Goal: Transaction & Acquisition: Purchase product/service

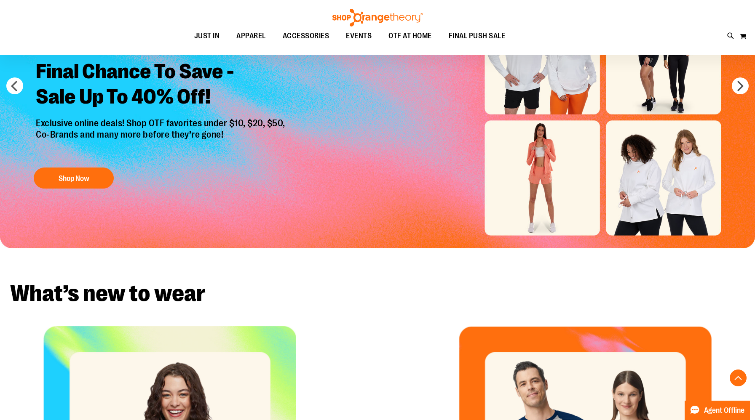
scroll to position [19, 0]
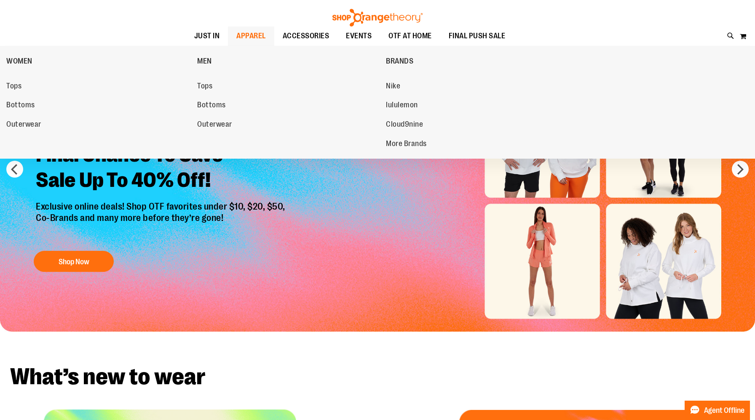
click at [241, 36] on span "APPAREL" at bounding box center [250, 36] width 29 height 19
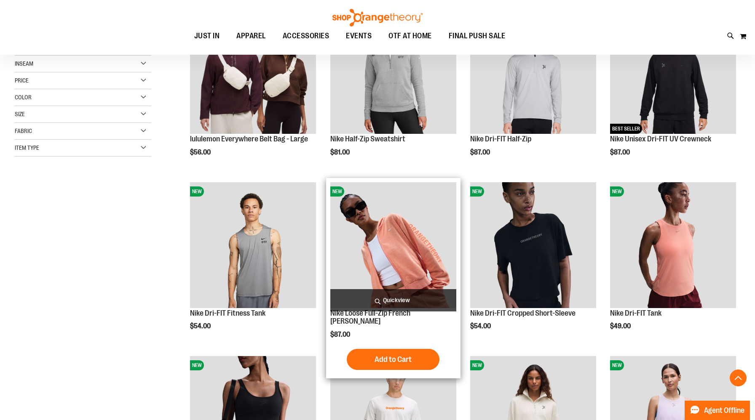
scroll to position [164, 0]
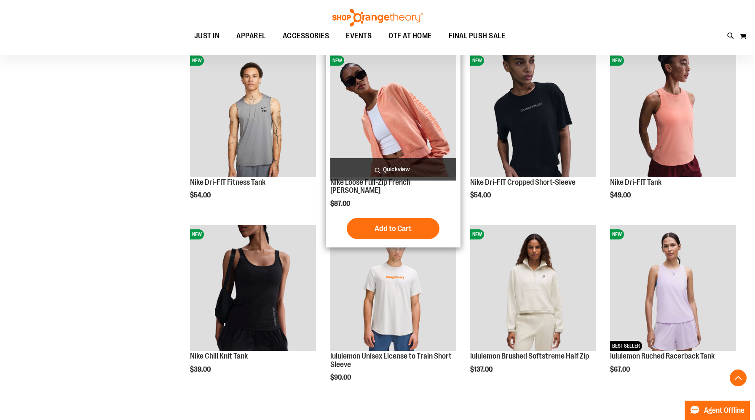
scroll to position [330, 0]
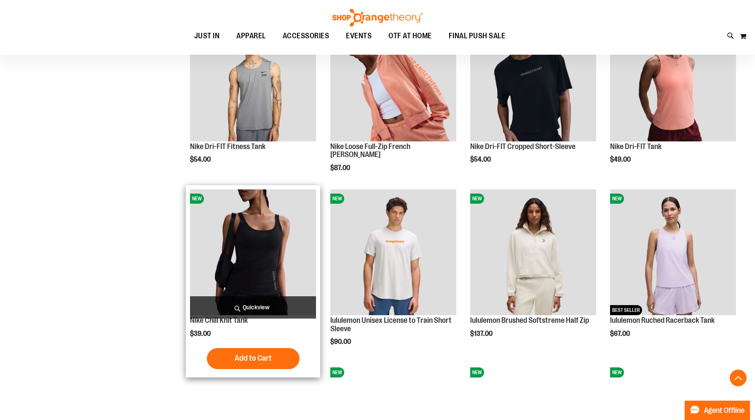
click at [298, 249] on img "product" at bounding box center [253, 253] width 126 height 126
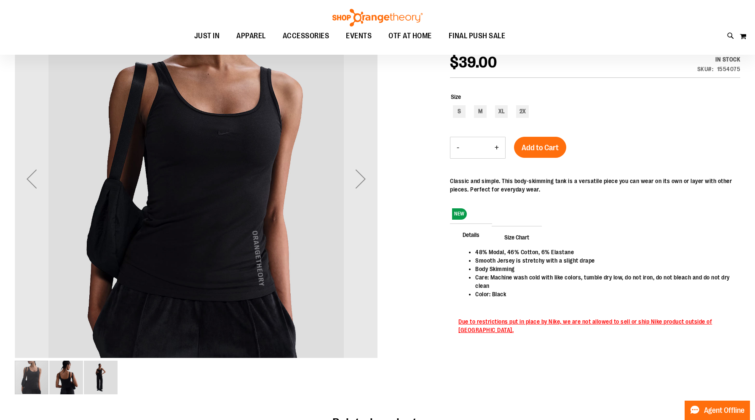
scroll to position [31, 0]
click at [364, 188] on div "Next" at bounding box center [361, 180] width 34 height 34
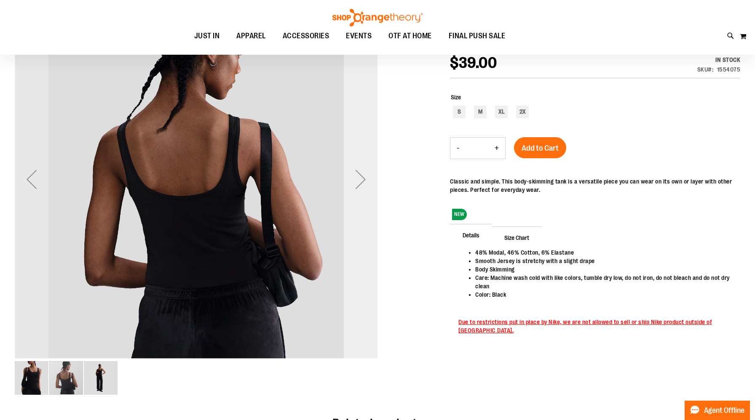
click at [361, 180] on div "Next" at bounding box center [361, 180] width 34 height 34
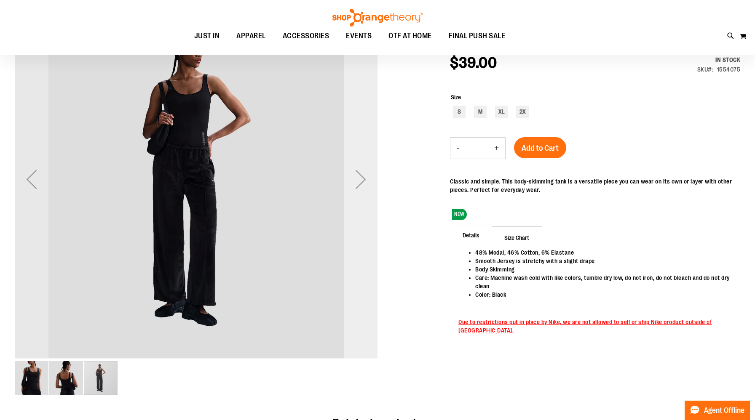
click at [361, 180] on div "Next" at bounding box center [361, 180] width 34 height 34
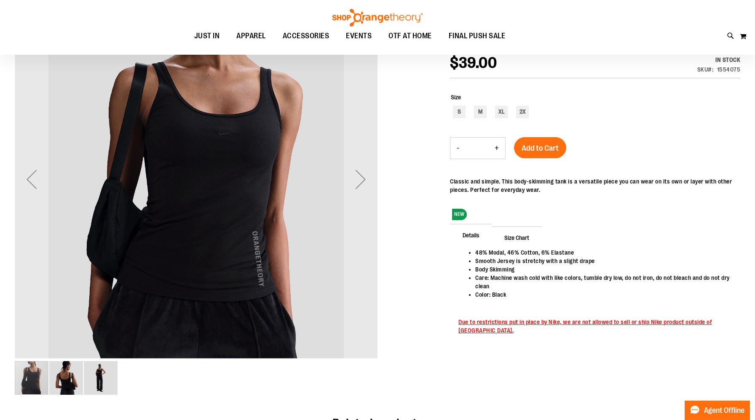
scroll to position [0, 0]
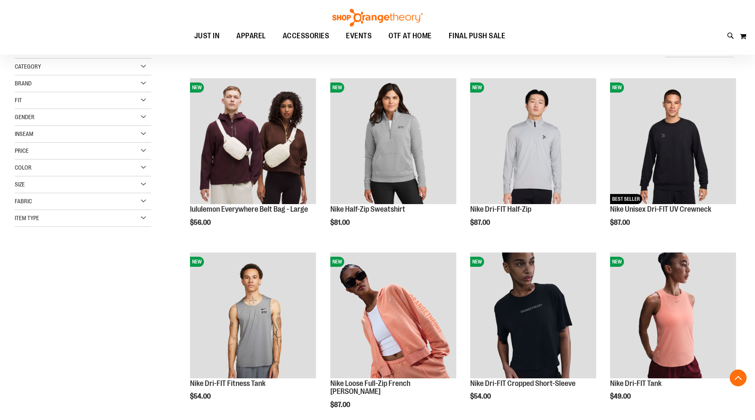
scroll to position [272, 0]
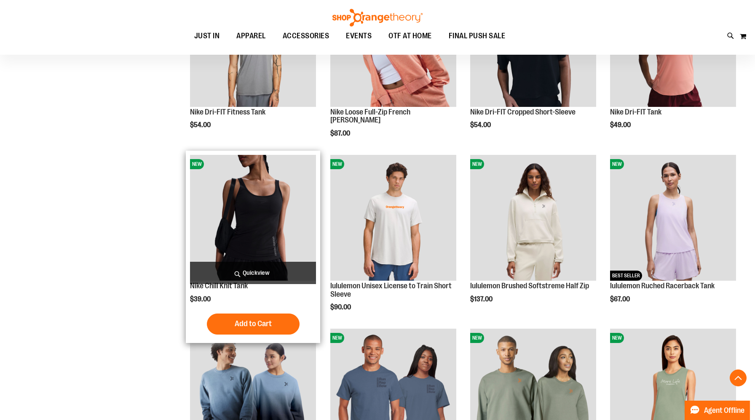
click at [253, 233] on img "product" at bounding box center [253, 218] width 126 height 126
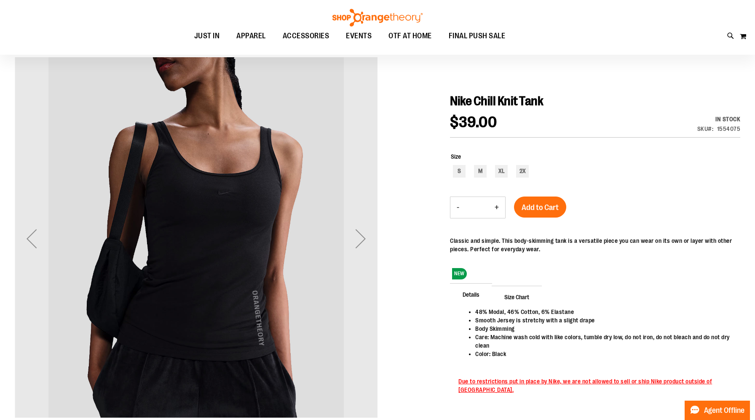
scroll to position [61, 0]
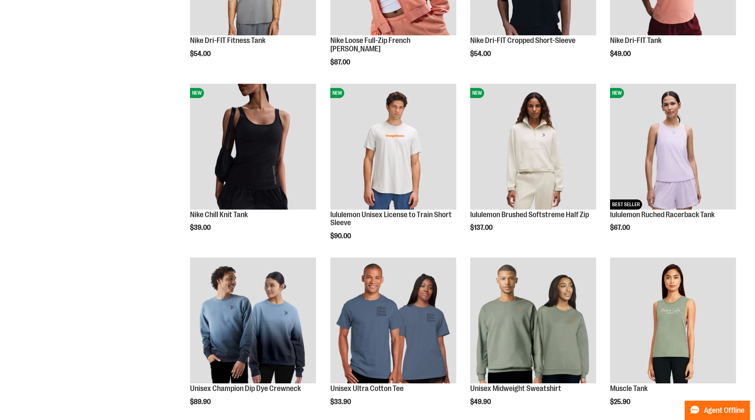
scroll to position [271, 0]
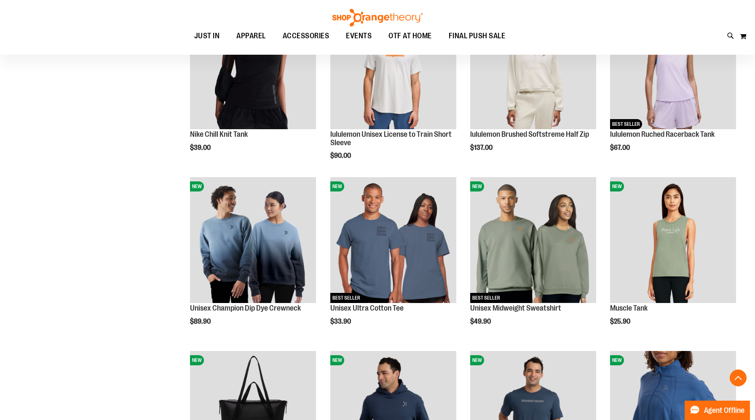
scroll to position [660, 0]
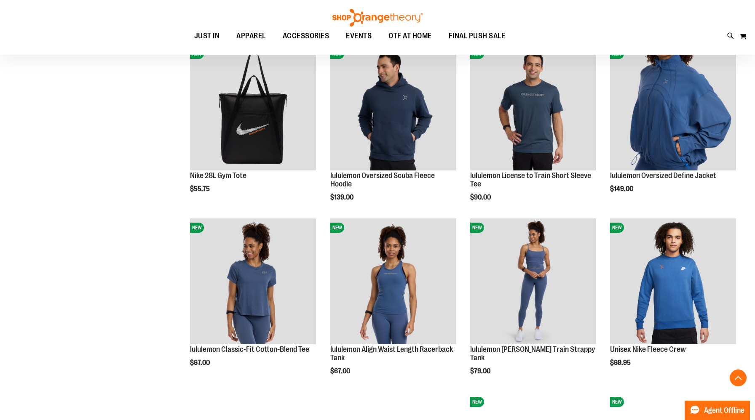
scroll to position [527, 0]
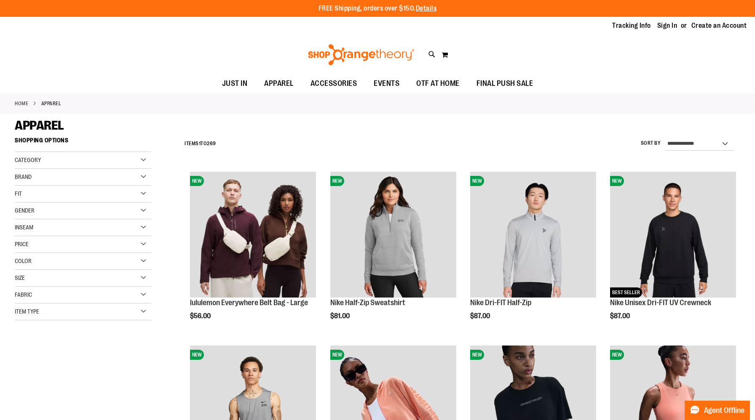
click at [144, 160] on div "Category" at bounding box center [83, 160] width 136 height 17
click at [109, 160] on div "Category" at bounding box center [83, 160] width 136 height 17
click at [99, 196] on div "Fit" at bounding box center [83, 194] width 136 height 17
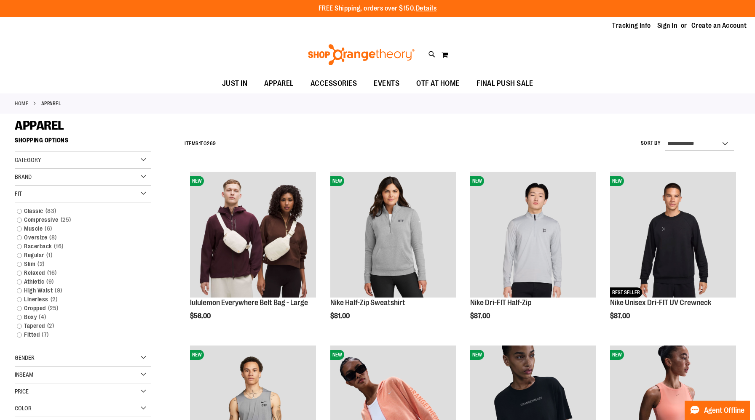
click at [99, 196] on div "Fit" at bounding box center [83, 194] width 136 height 17
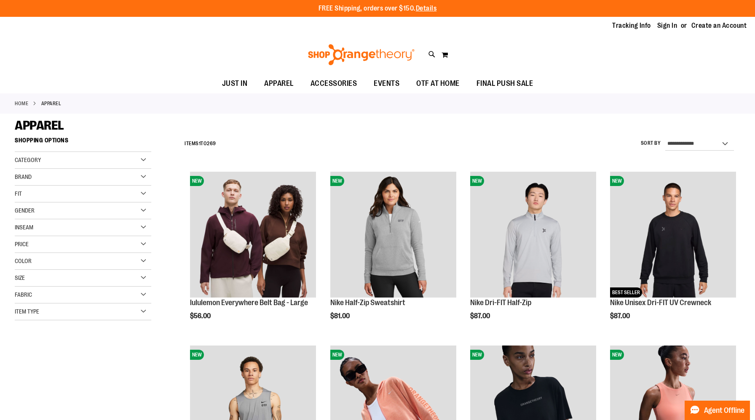
click at [92, 227] on div "Inseam" at bounding box center [83, 227] width 136 height 17
click at [93, 231] on div "Inseam" at bounding box center [83, 227] width 136 height 17
click at [98, 309] on div "Item Type" at bounding box center [83, 312] width 136 height 17
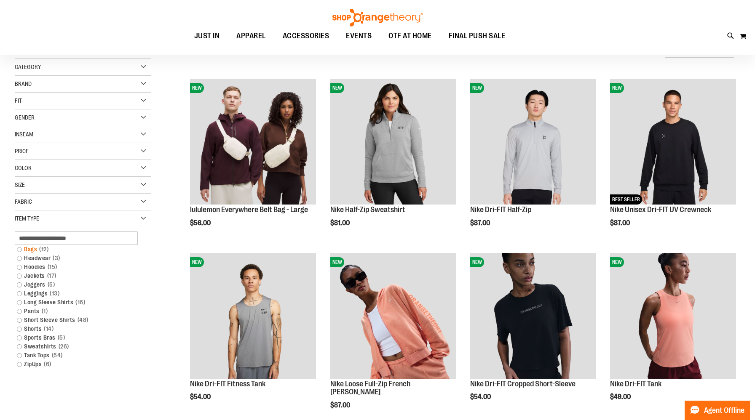
scroll to position [96, 0]
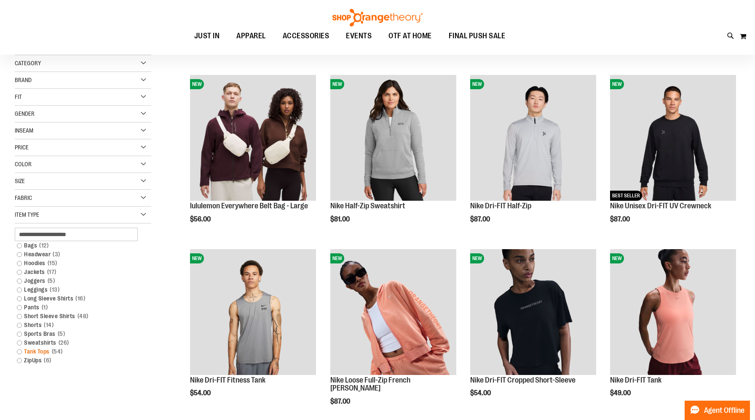
click at [21, 352] on link "Tank Tops 54 items" at bounding box center [78, 351] width 131 height 9
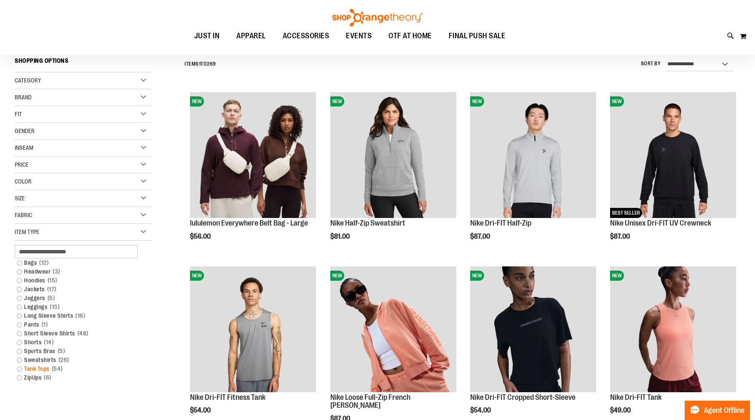
scroll to position [78, 0]
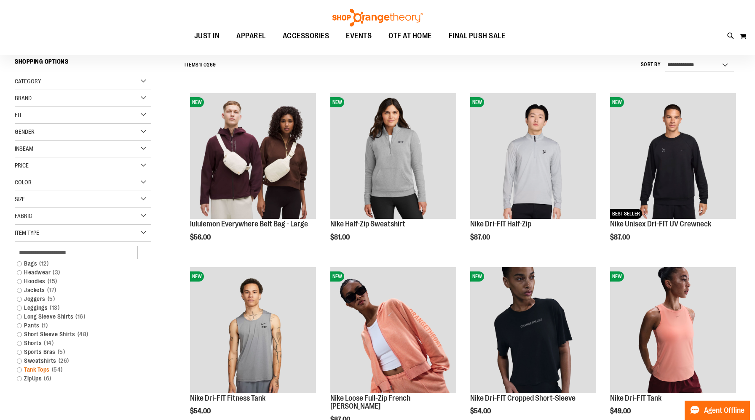
click at [19, 369] on link "Tank Tops 54 items" at bounding box center [78, 370] width 131 height 9
click at [39, 369] on link "Tank Tops 54 items" at bounding box center [78, 370] width 131 height 9
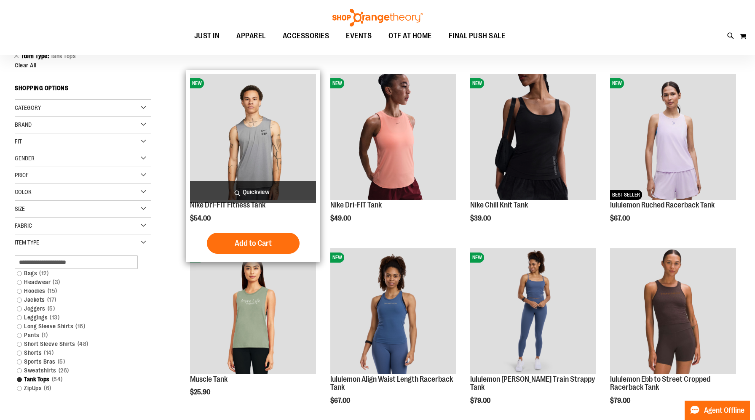
scroll to position [100, 0]
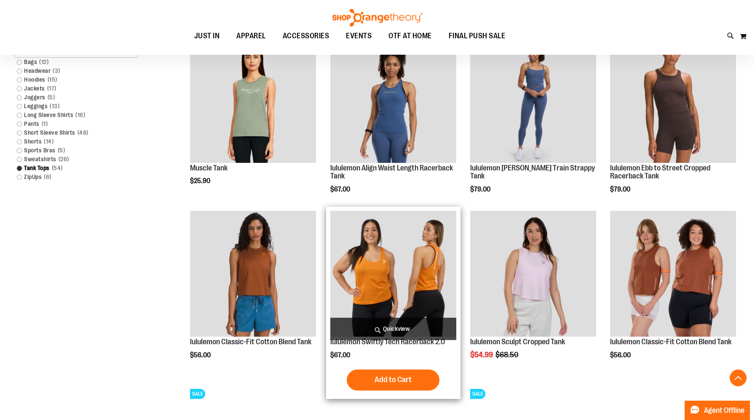
scroll to position [309, 0]
click at [364, 264] on img "product" at bounding box center [393, 274] width 126 height 126
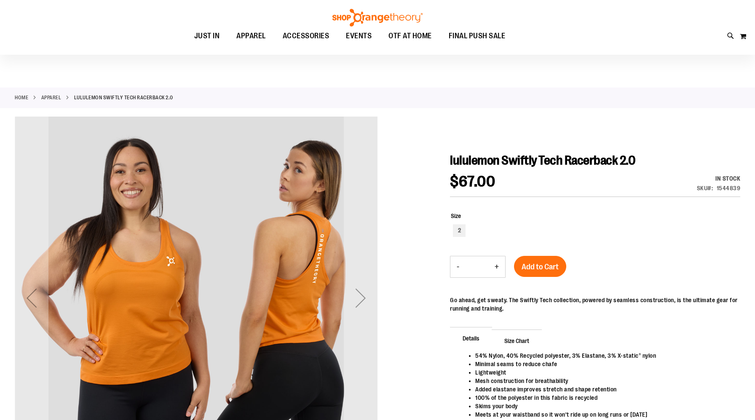
scroll to position [26, 0]
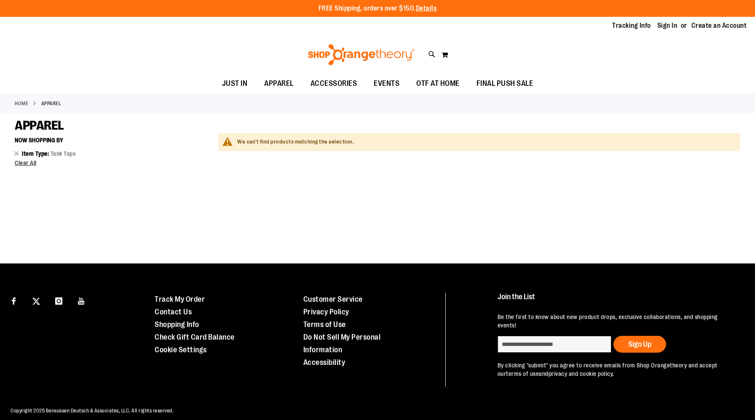
scroll to position [8, 0]
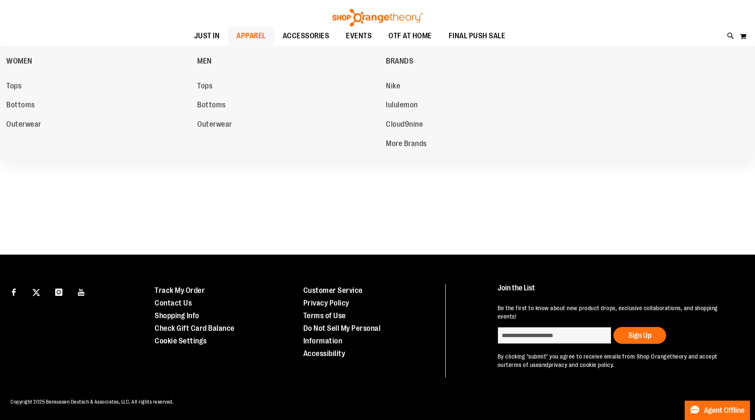
click at [236, 35] on span "APPAREL" at bounding box center [250, 36] width 29 height 19
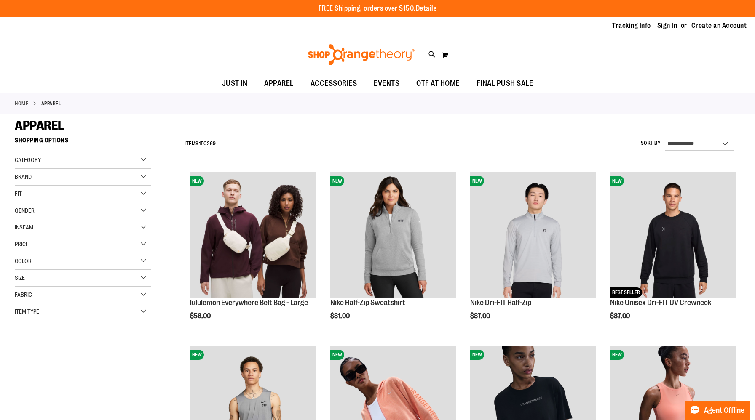
click at [137, 313] on div "Item Type" at bounding box center [83, 312] width 136 height 17
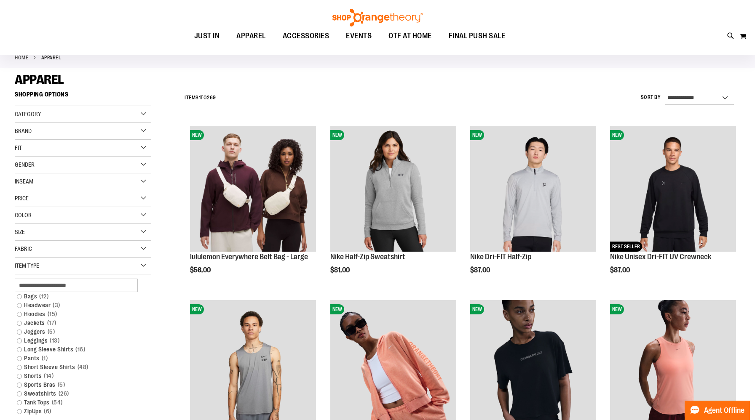
scroll to position [48, 0]
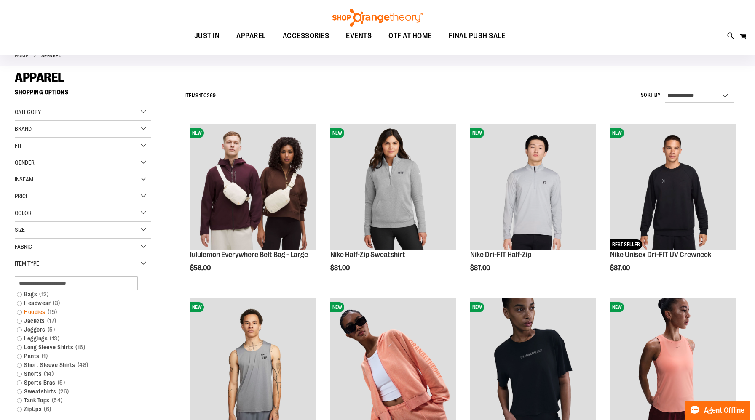
click at [21, 311] on link "Hoodies 15 items" at bounding box center [78, 312] width 131 height 9
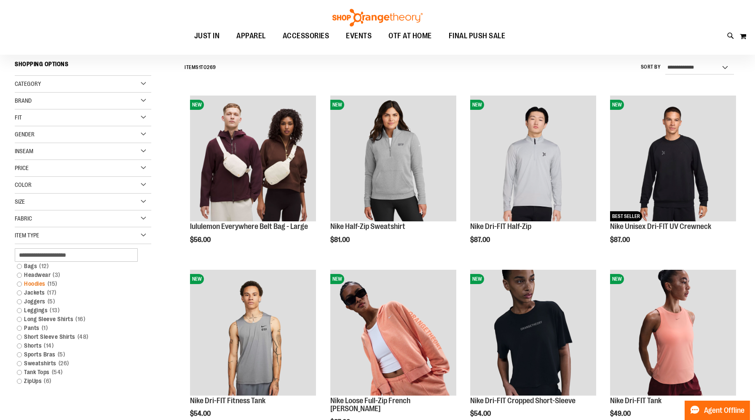
scroll to position [78, 0]
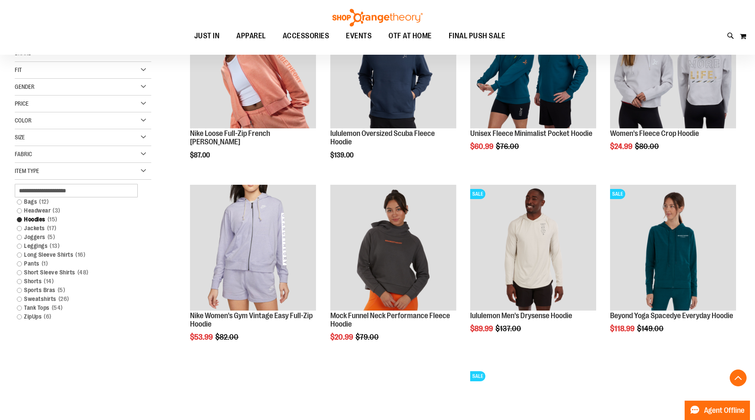
scroll to position [179, 0]
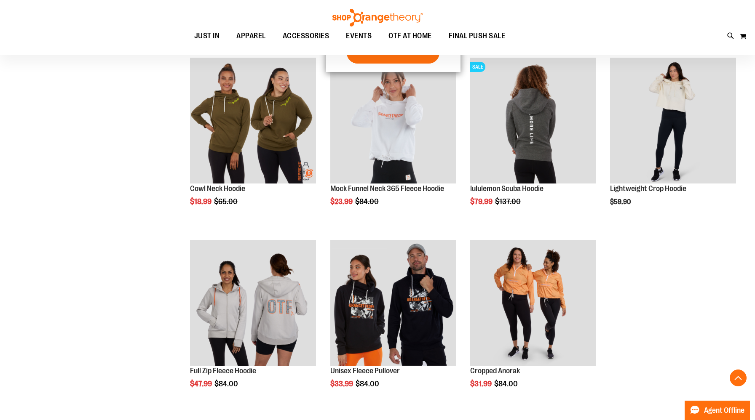
scroll to position [480, 0]
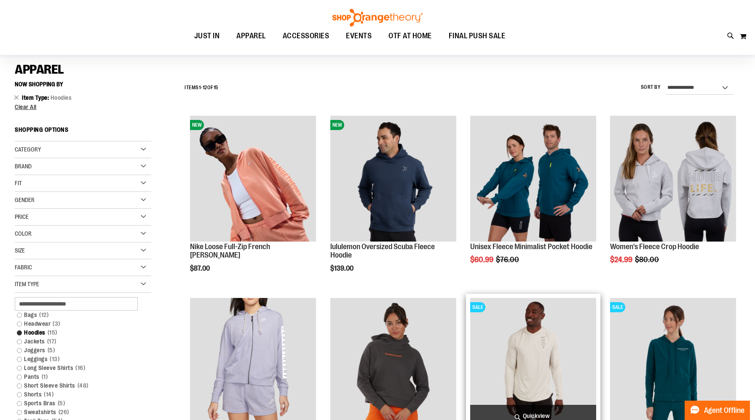
scroll to position [50, 0]
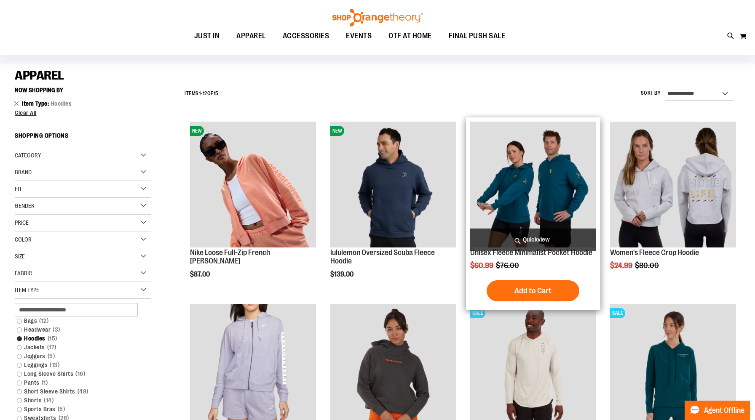
click at [492, 160] on img "product" at bounding box center [533, 185] width 126 height 126
click at [513, 175] on img "product" at bounding box center [533, 185] width 126 height 126
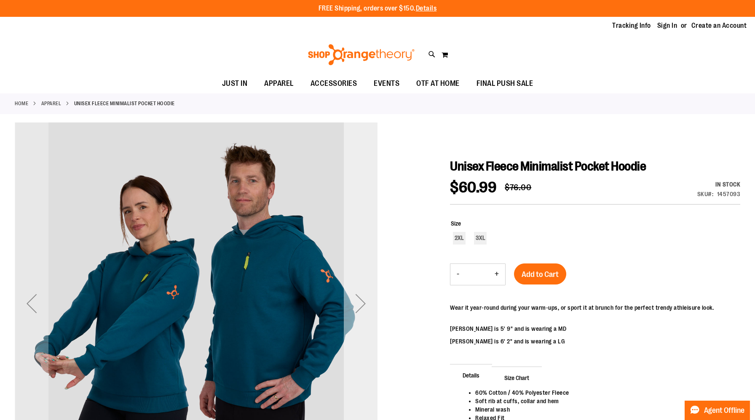
click at [353, 292] on div "Next" at bounding box center [361, 304] width 34 height 34
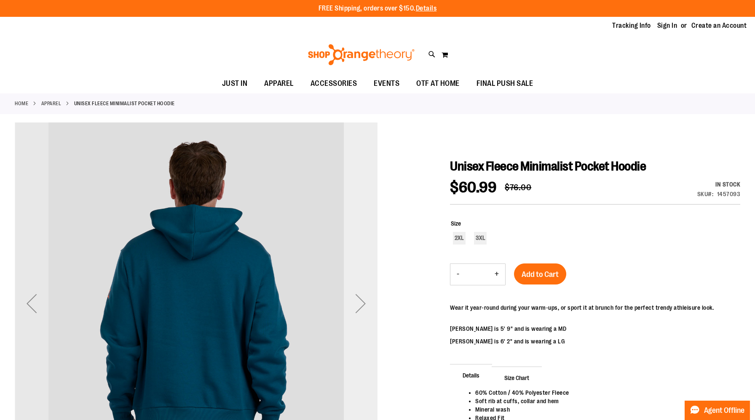
click at [355, 302] on div "Next" at bounding box center [361, 304] width 34 height 34
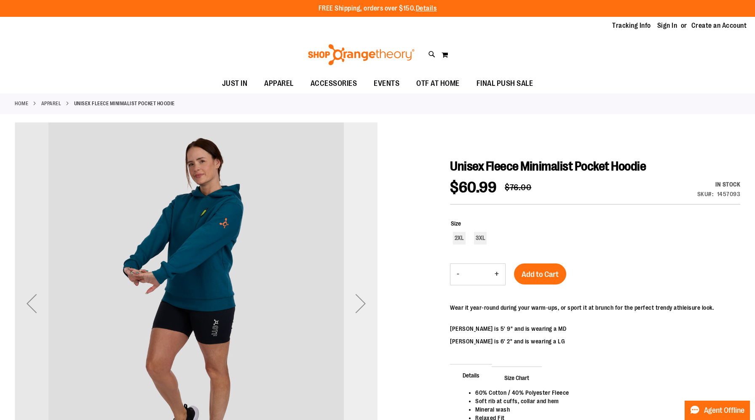
click at [355, 302] on div "Next" at bounding box center [361, 304] width 34 height 34
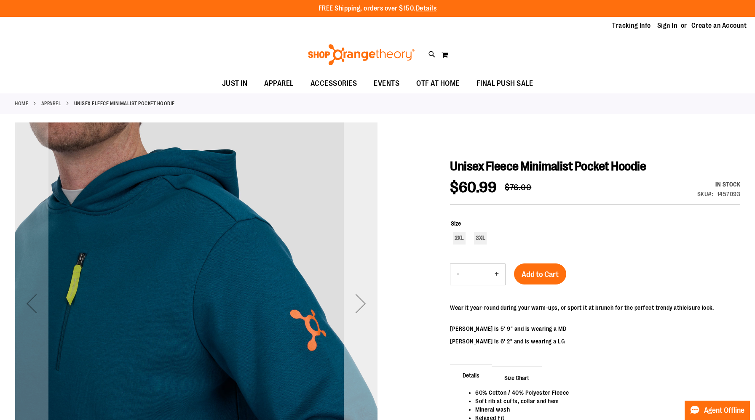
click at [355, 302] on div "Next" at bounding box center [361, 304] width 34 height 34
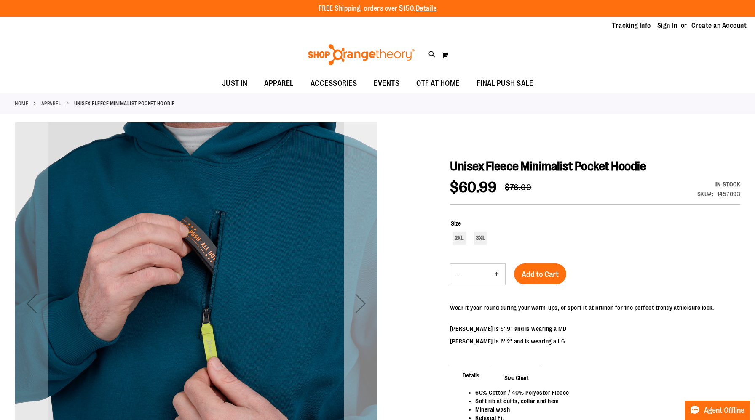
click at [355, 302] on div "Next" at bounding box center [361, 304] width 34 height 34
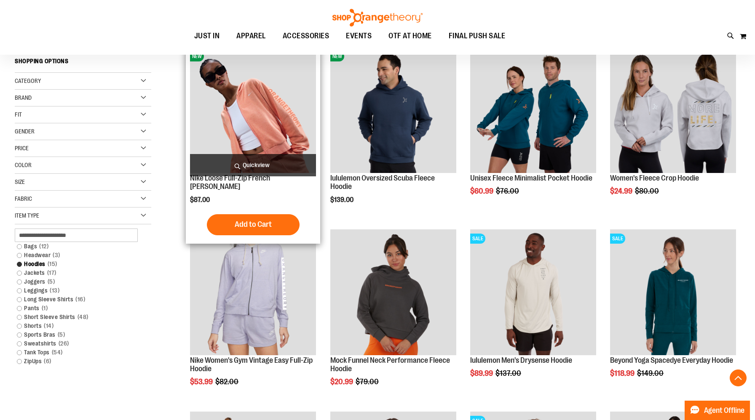
scroll to position [139, 0]
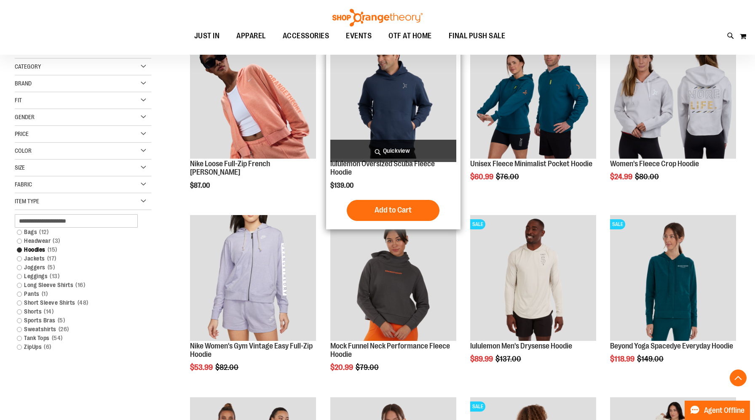
click at [378, 119] on img "product" at bounding box center [393, 96] width 126 height 126
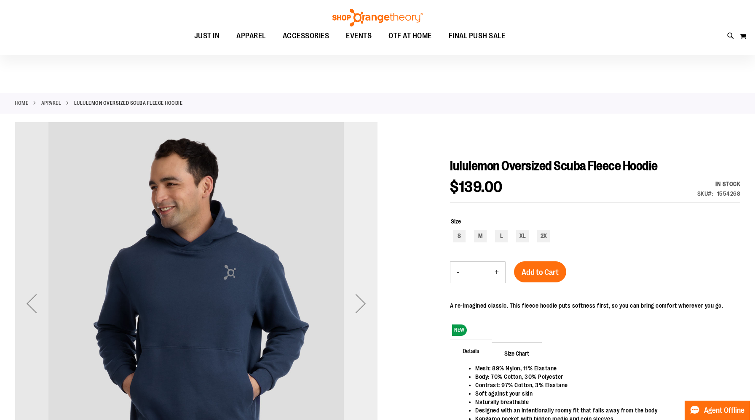
scroll to position [22, 0]
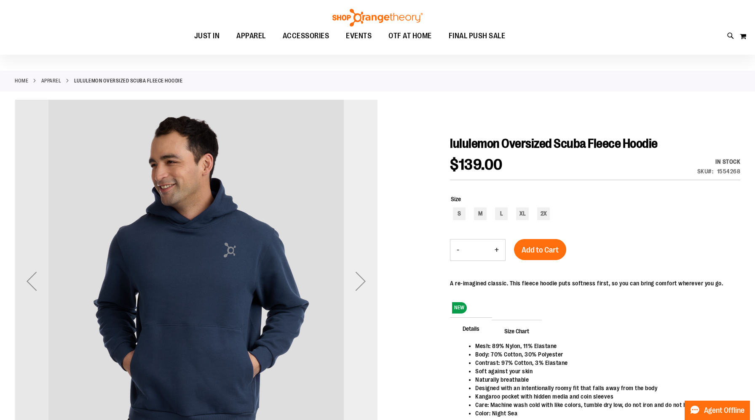
click at [371, 268] on div "Next" at bounding box center [361, 282] width 34 height 34
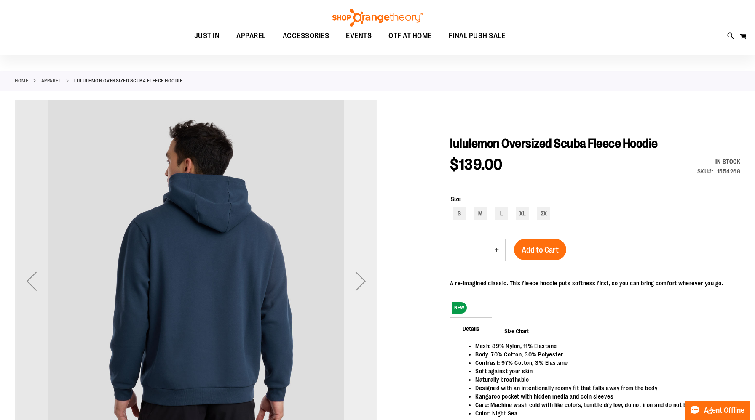
click at [369, 268] on div "Next" at bounding box center [361, 282] width 34 height 34
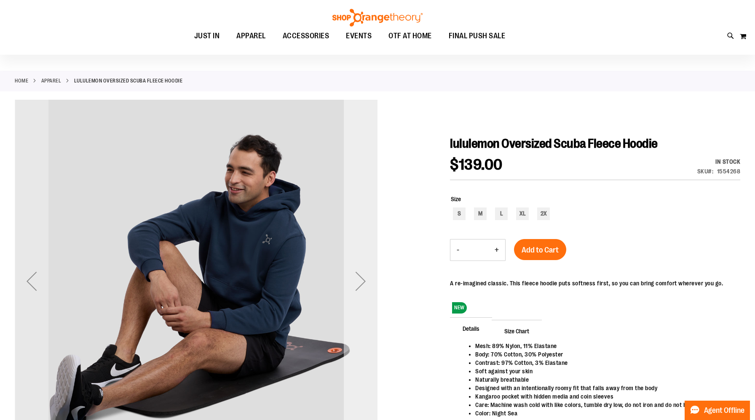
click at [369, 268] on div "Next" at bounding box center [361, 282] width 34 height 34
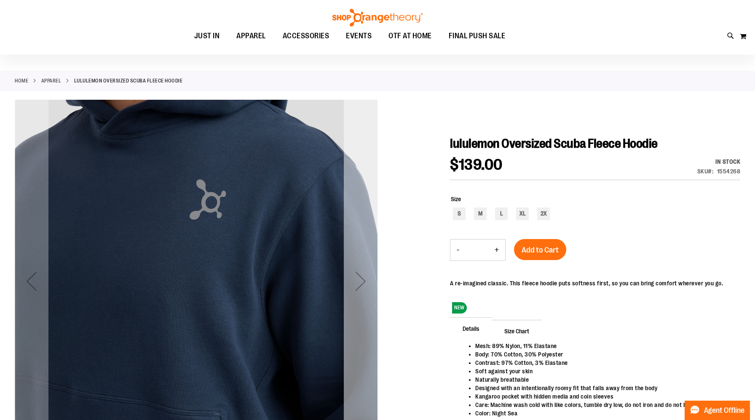
click at [364, 265] on div "Next" at bounding box center [361, 282] width 34 height 34
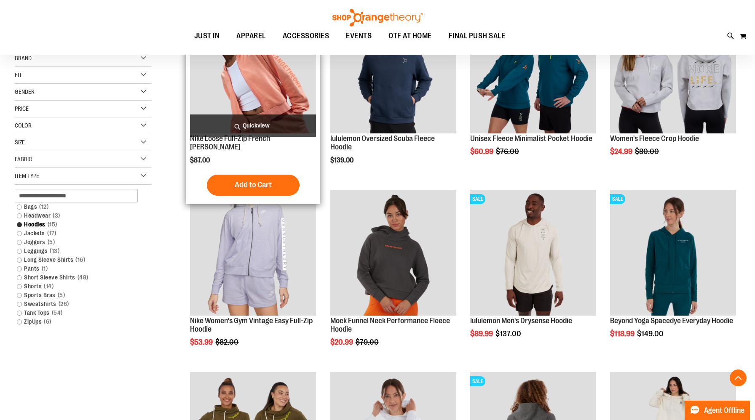
scroll to position [165, 0]
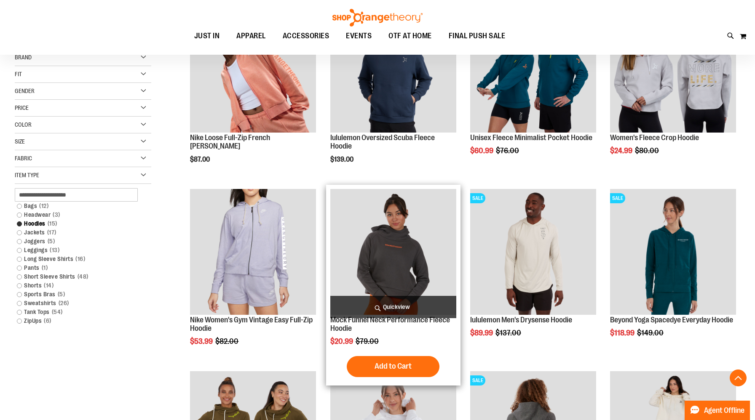
click at [380, 236] on img "product" at bounding box center [393, 252] width 126 height 126
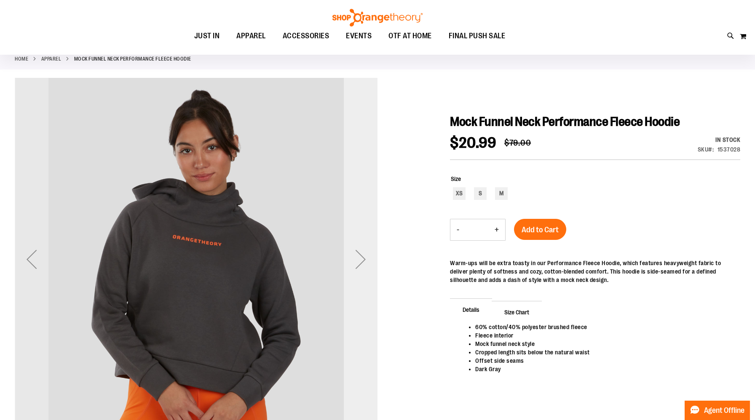
scroll to position [50, 0]
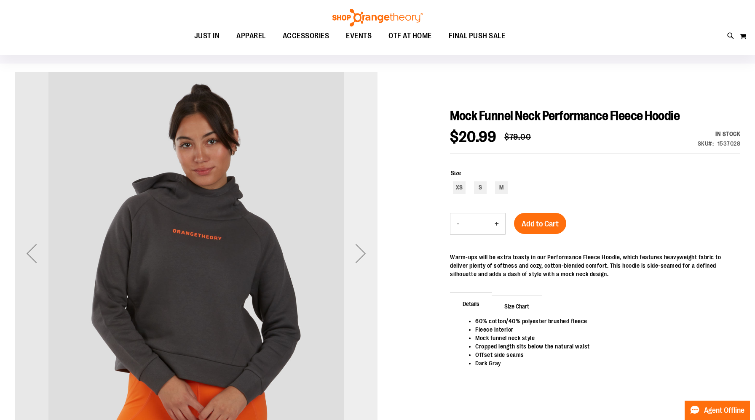
click at [359, 256] on div "Next" at bounding box center [361, 254] width 34 height 34
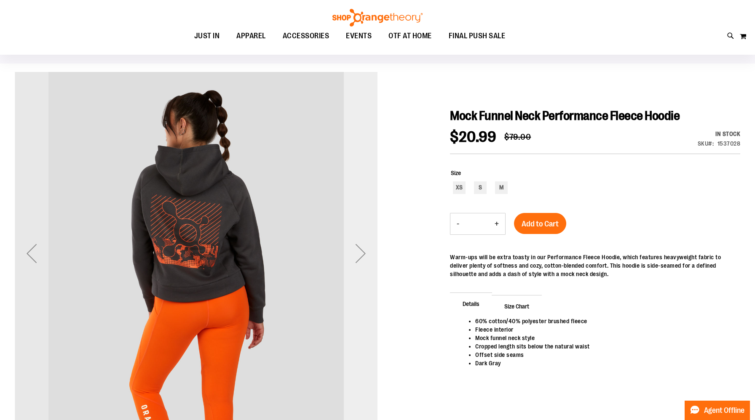
click at [359, 256] on div "Next" at bounding box center [361, 254] width 34 height 34
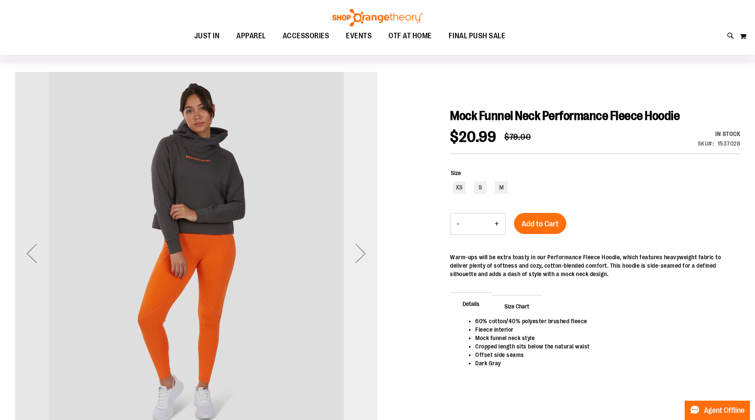
click at [359, 256] on div "Next" at bounding box center [361, 254] width 34 height 34
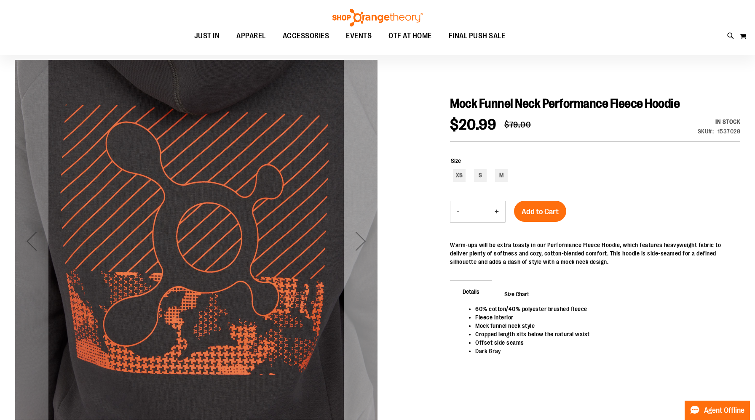
scroll to position [65, 0]
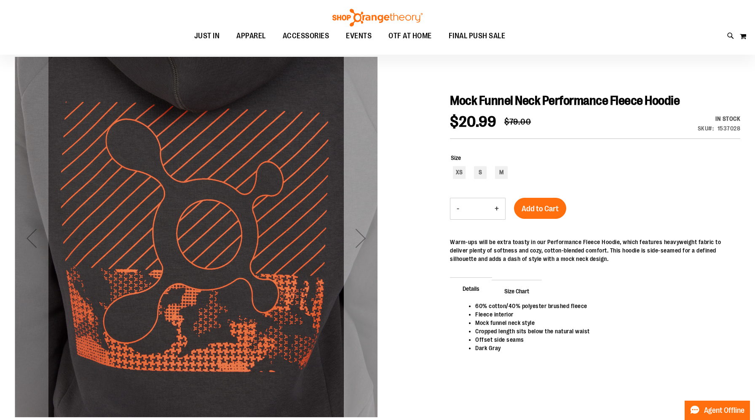
click at [359, 251] on div "Next" at bounding box center [361, 239] width 34 height 34
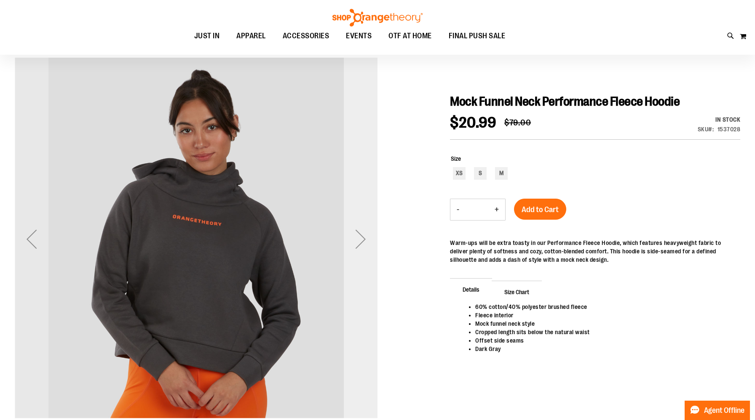
scroll to position [62, 0]
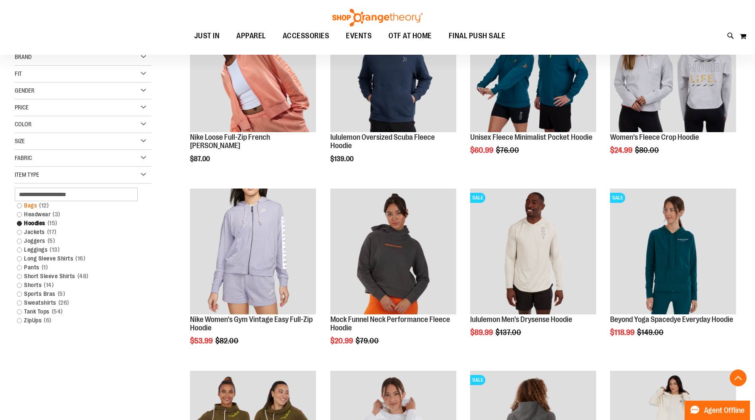
scroll to position [184, 0]
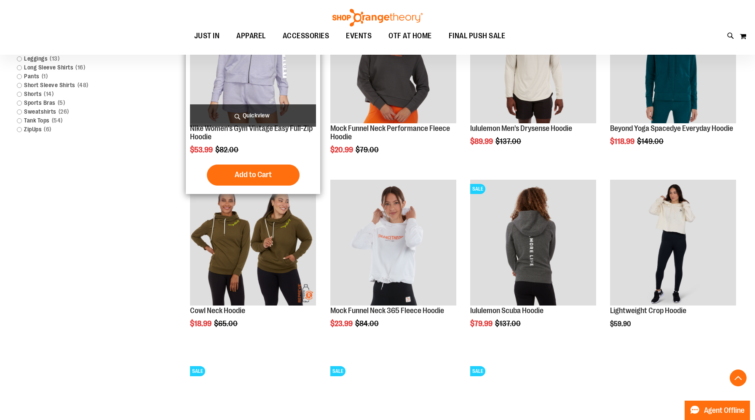
scroll to position [410, 0]
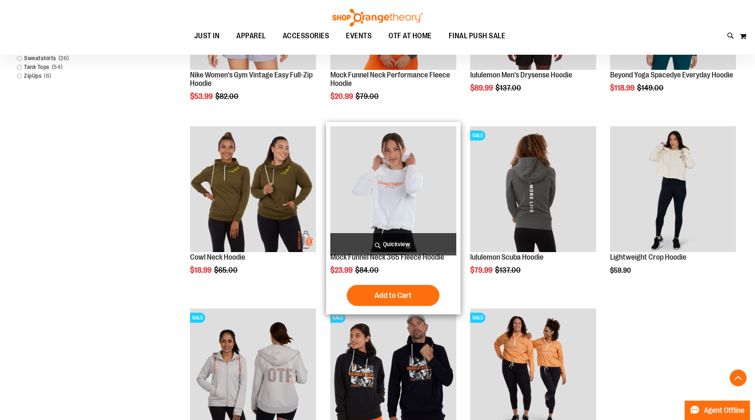
click at [371, 178] on img "product" at bounding box center [393, 189] width 126 height 126
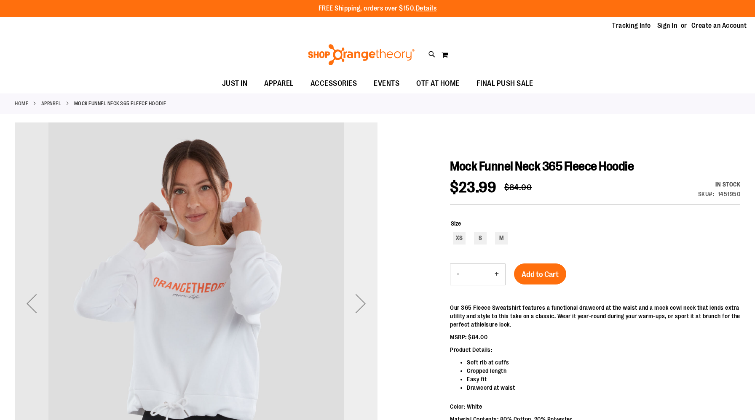
click at [361, 290] on div "Next" at bounding box center [361, 304] width 34 height 34
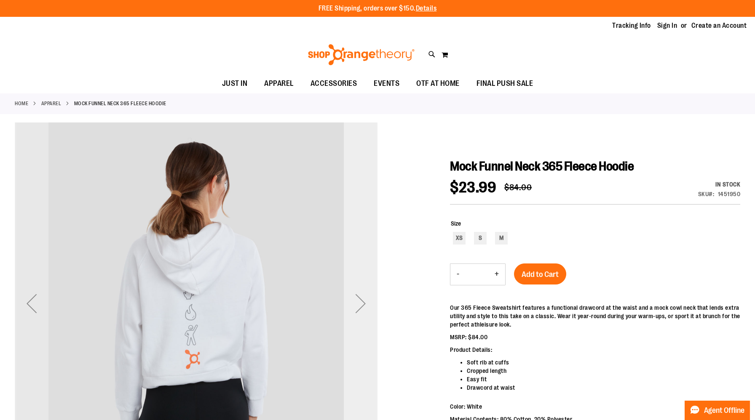
click at [361, 290] on div "Next" at bounding box center [361, 304] width 34 height 34
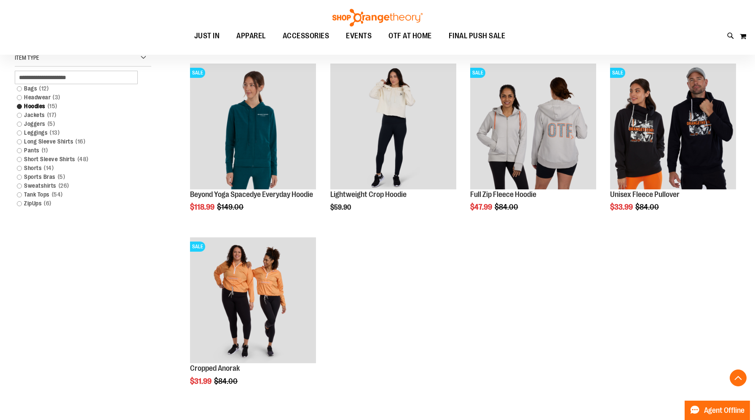
scroll to position [232, 0]
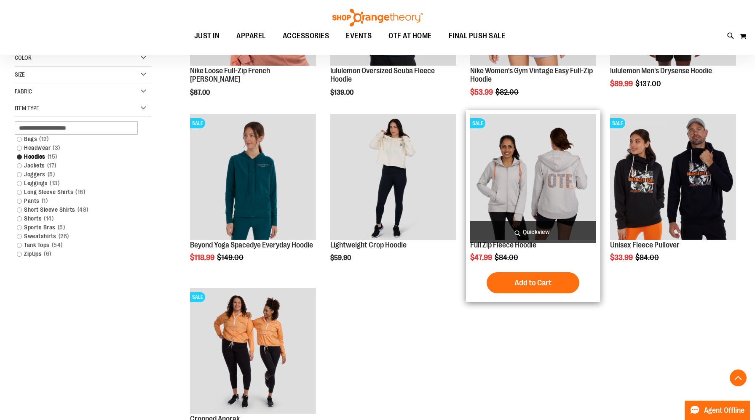
click at [526, 162] on img "product" at bounding box center [533, 177] width 126 height 126
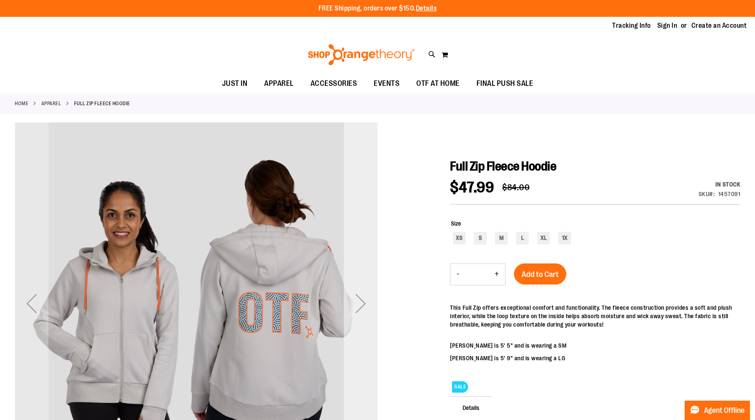
click at [363, 295] on div "Next" at bounding box center [361, 304] width 34 height 34
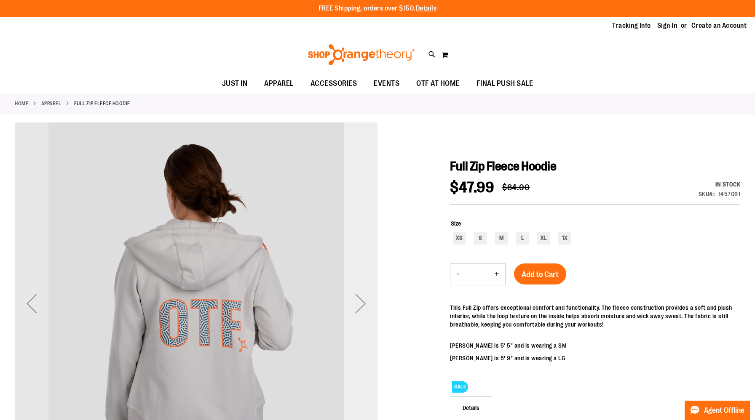
click at [363, 295] on div "Next" at bounding box center [361, 304] width 34 height 34
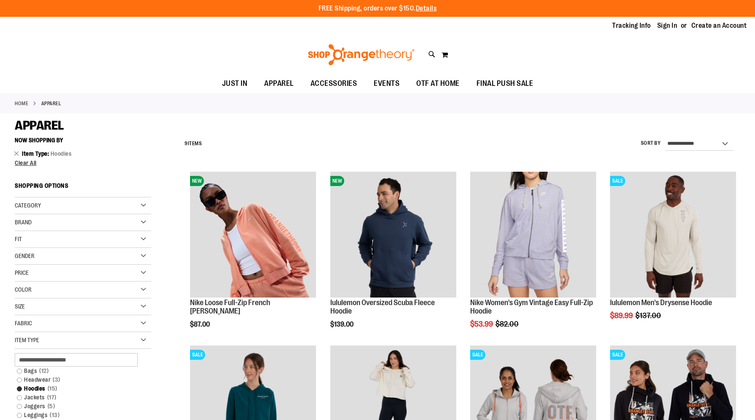
scroll to position [295, 0]
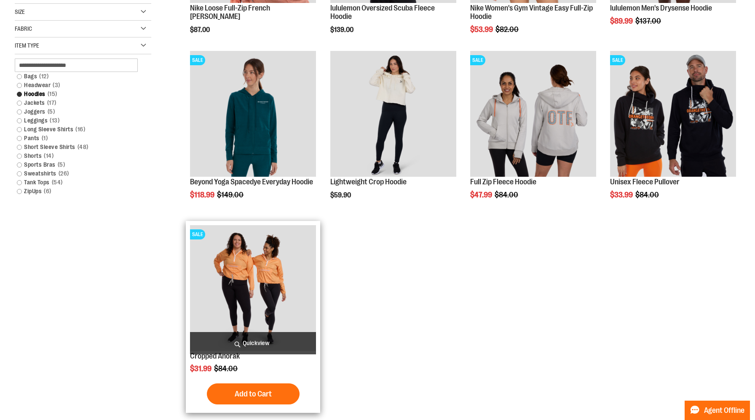
click at [265, 289] on img "product" at bounding box center [253, 288] width 126 height 126
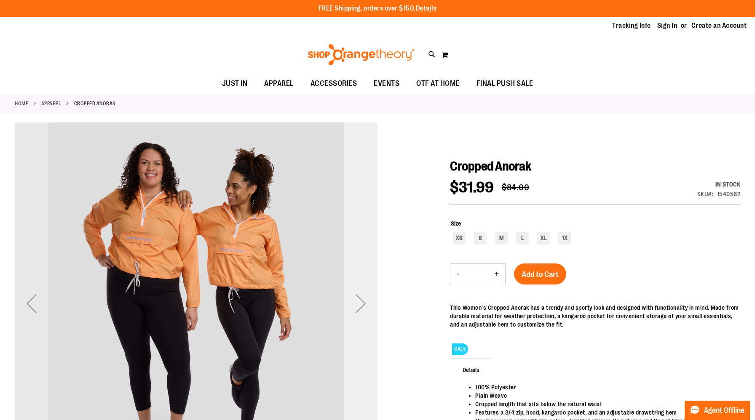
click at [363, 294] on div "Next" at bounding box center [361, 304] width 34 height 34
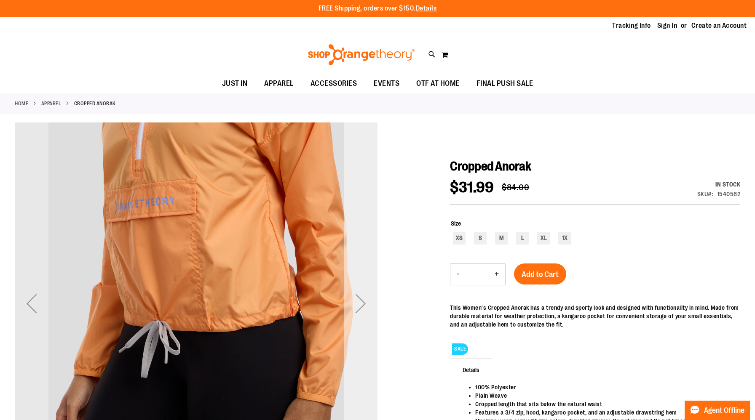
click at [363, 294] on div "Next" at bounding box center [361, 304] width 34 height 34
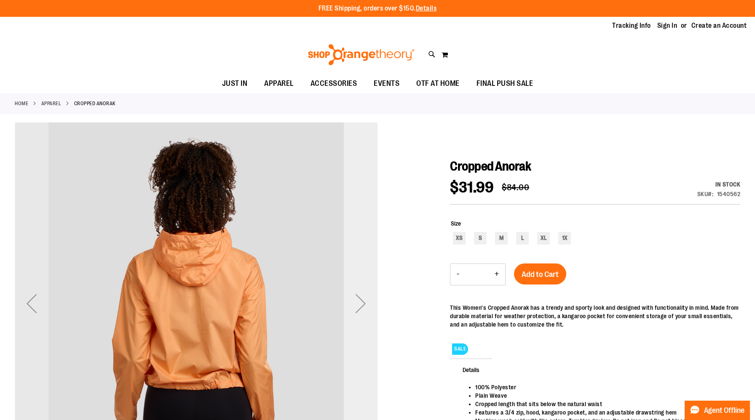
click at [363, 294] on div "Next" at bounding box center [361, 304] width 34 height 34
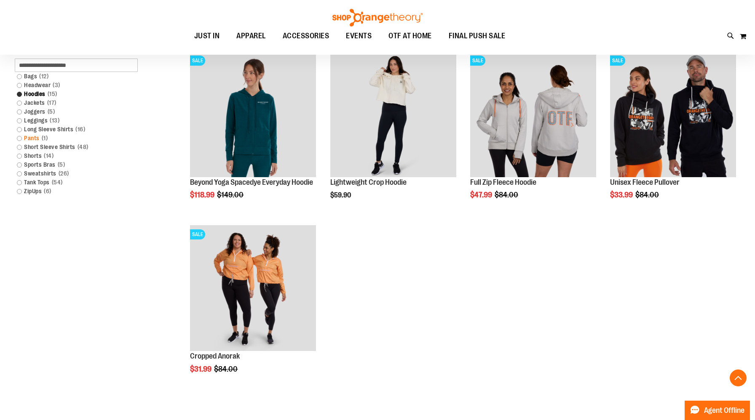
scroll to position [184, 0]
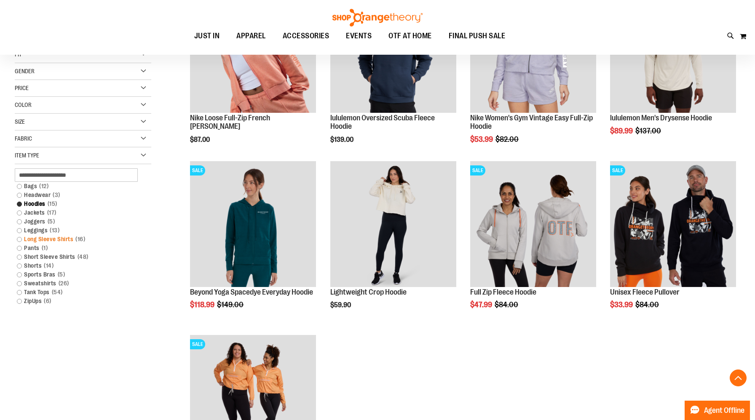
click at [20, 239] on link "Long Sleeve Shirts 16 items" at bounding box center [78, 239] width 131 height 9
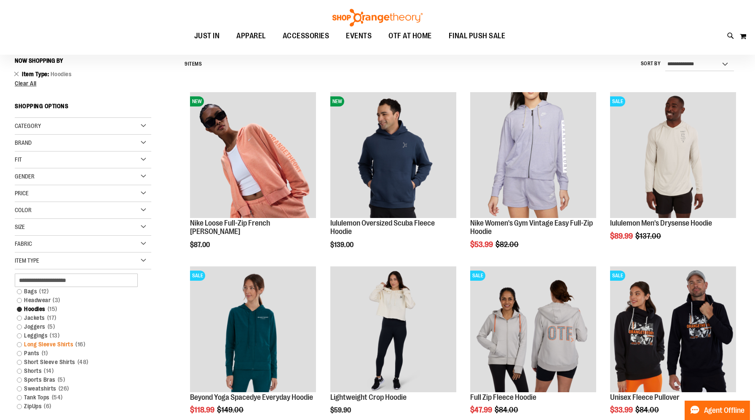
scroll to position [78, 0]
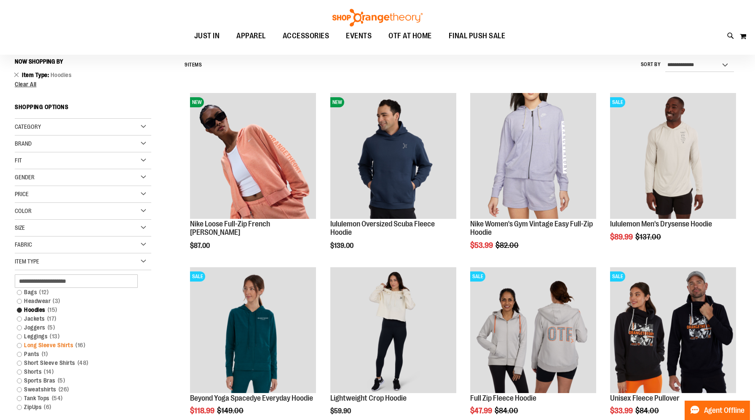
click at [21, 344] on link "Long Sleeve Shirts 16 items" at bounding box center [78, 345] width 131 height 9
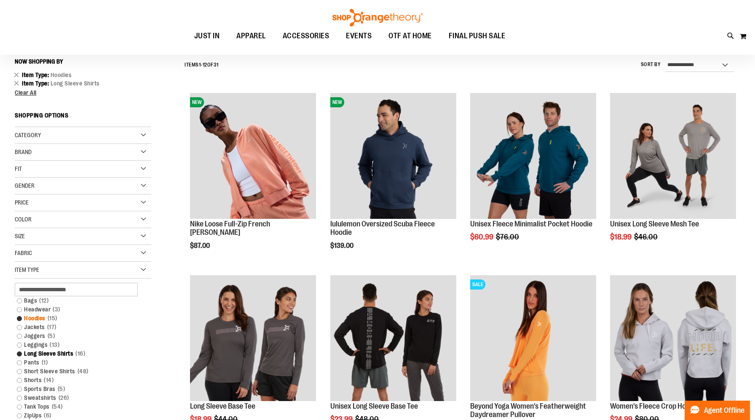
click at [19, 321] on link "Hoodies 15 items" at bounding box center [78, 318] width 131 height 9
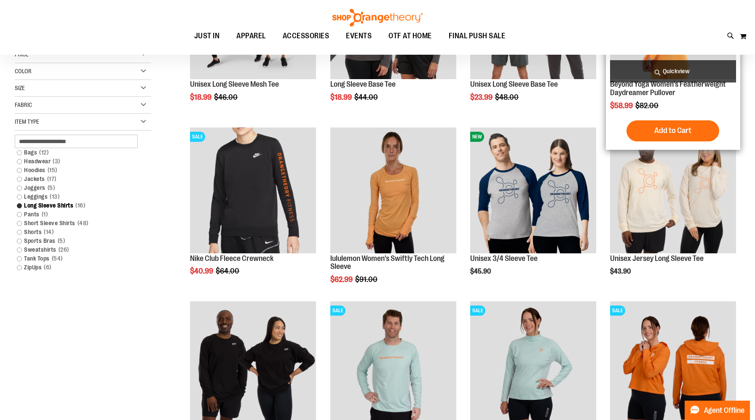
scroll to position [498, 0]
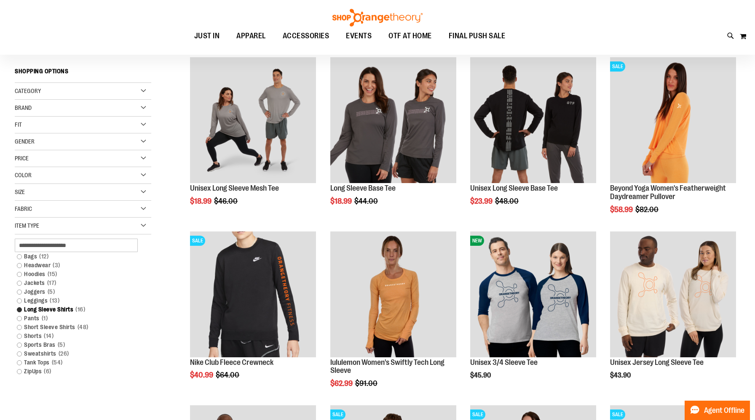
scroll to position [68, 0]
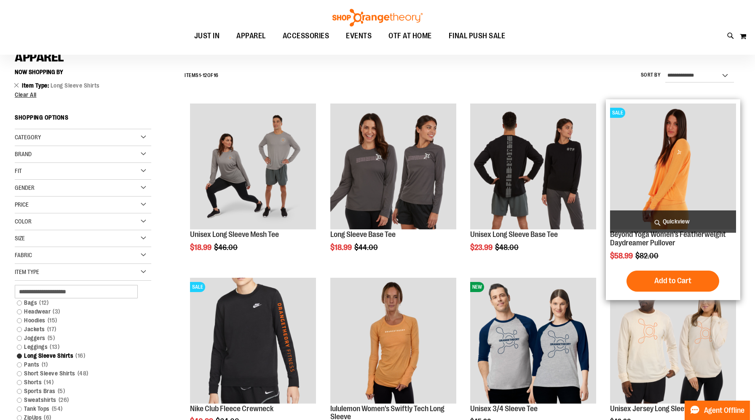
click at [655, 155] on img "product" at bounding box center [673, 167] width 126 height 126
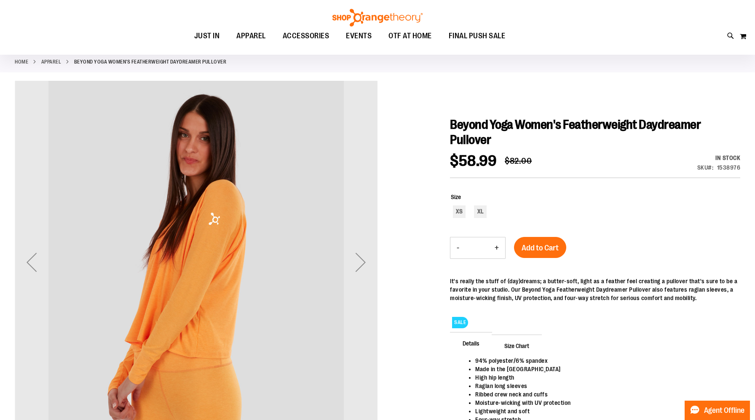
scroll to position [42, 0]
click at [365, 261] on div "Next" at bounding box center [361, 262] width 34 height 34
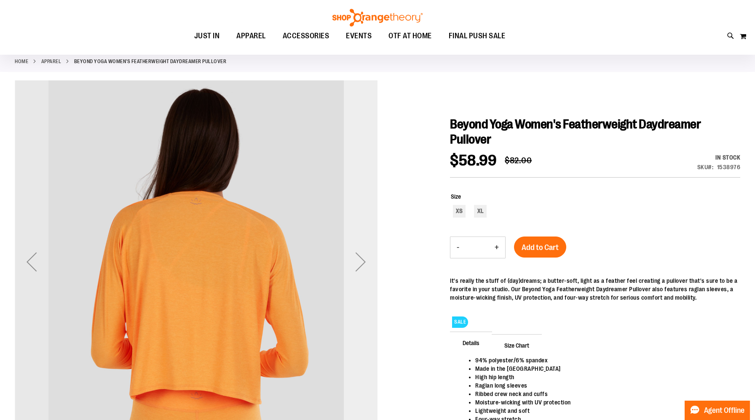
click at [365, 261] on div "Next" at bounding box center [361, 262] width 34 height 34
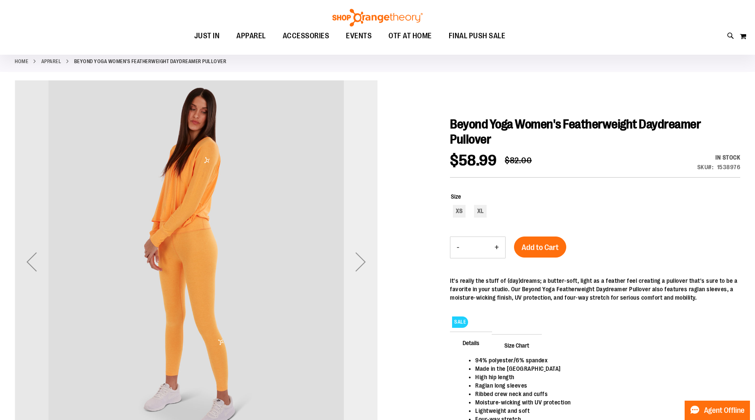
click at [365, 261] on div "Next" at bounding box center [361, 262] width 34 height 34
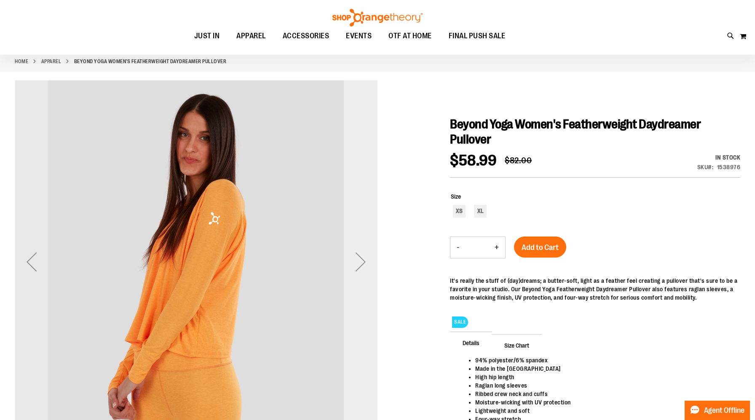
click at [365, 261] on div "Next" at bounding box center [361, 262] width 34 height 34
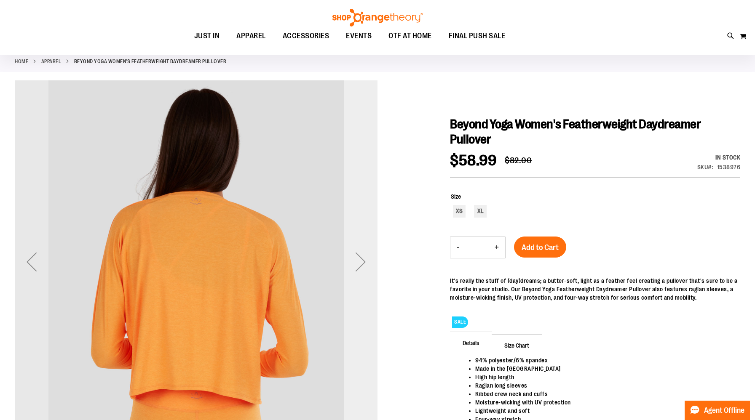
click at [365, 261] on div "Next" at bounding box center [361, 262] width 34 height 34
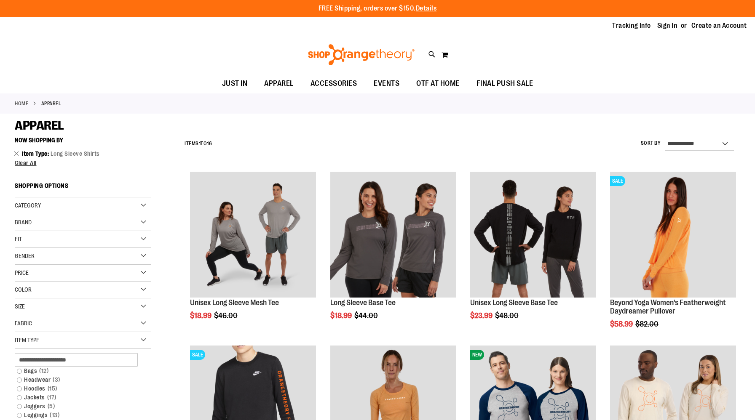
scroll to position [68, 0]
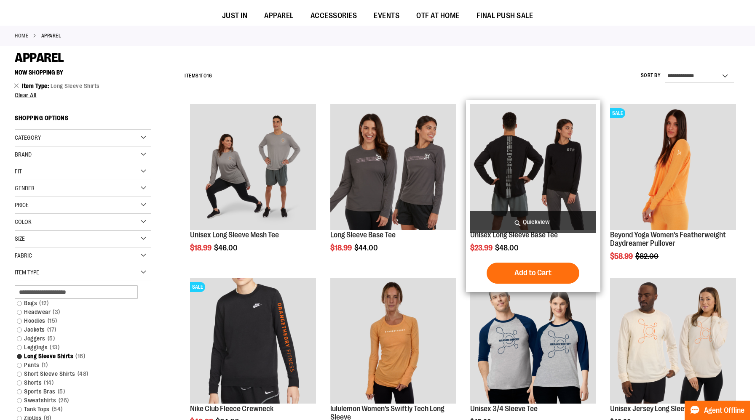
click at [522, 179] on img "product" at bounding box center [533, 167] width 126 height 126
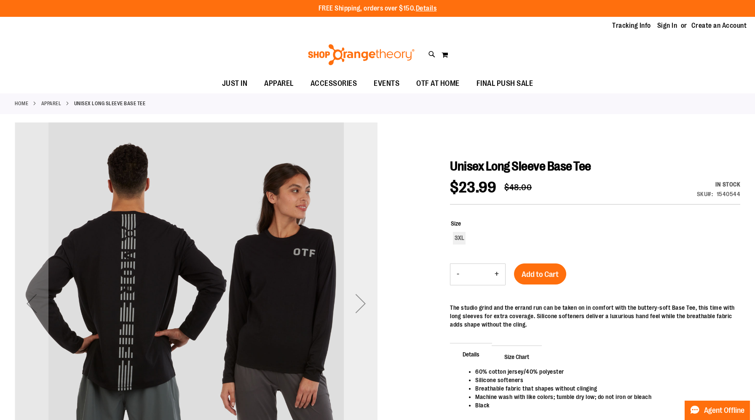
click at [361, 297] on div "Next" at bounding box center [361, 304] width 34 height 34
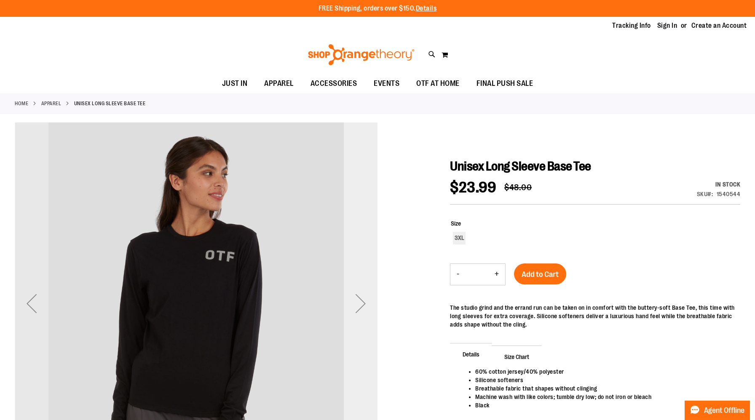
click at [361, 297] on div "Next" at bounding box center [361, 304] width 34 height 34
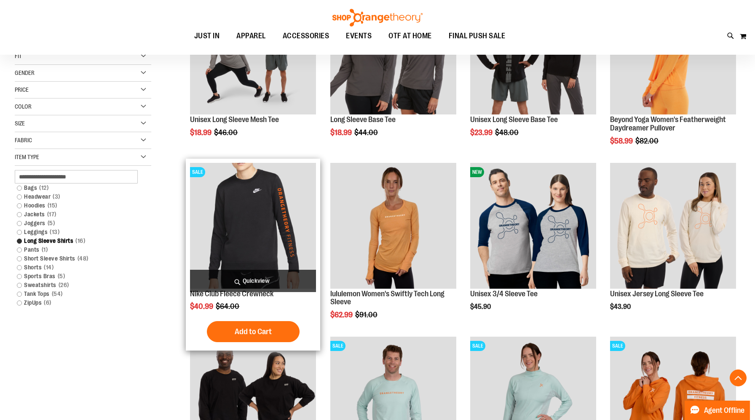
scroll to position [239, 0]
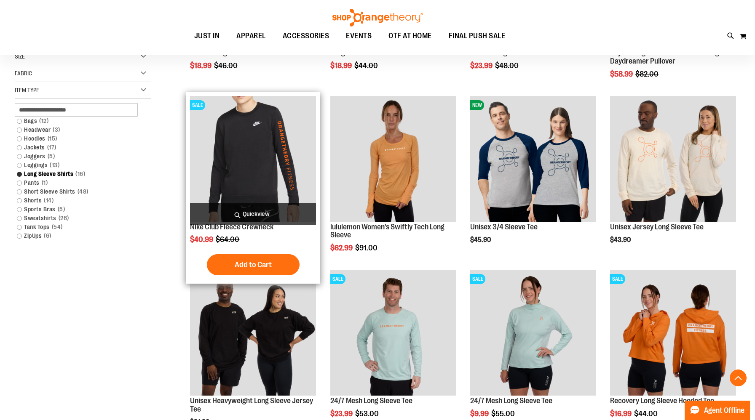
scroll to position [250, 0]
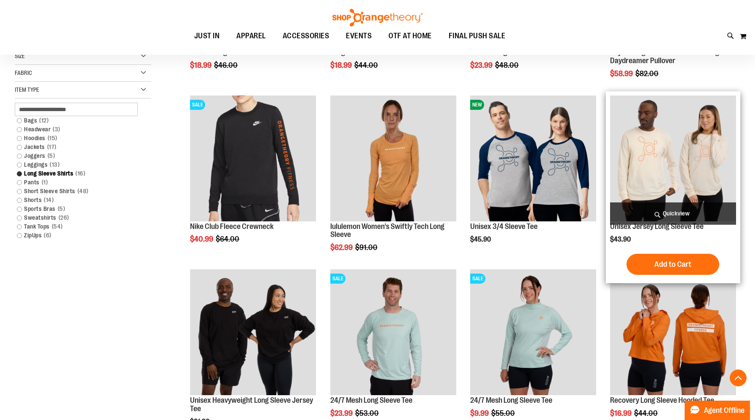
click at [653, 147] on img "product" at bounding box center [673, 159] width 126 height 126
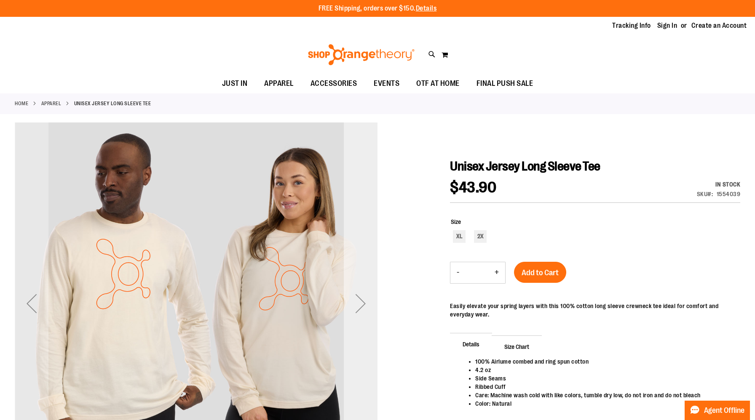
click at [367, 283] on div "Next" at bounding box center [361, 304] width 34 height 363
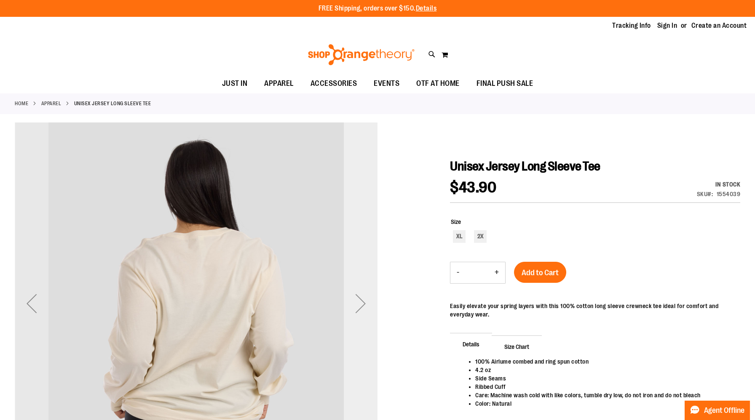
click at [367, 285] on div "Next" at bounding box center [361, 304] width 34 height 363
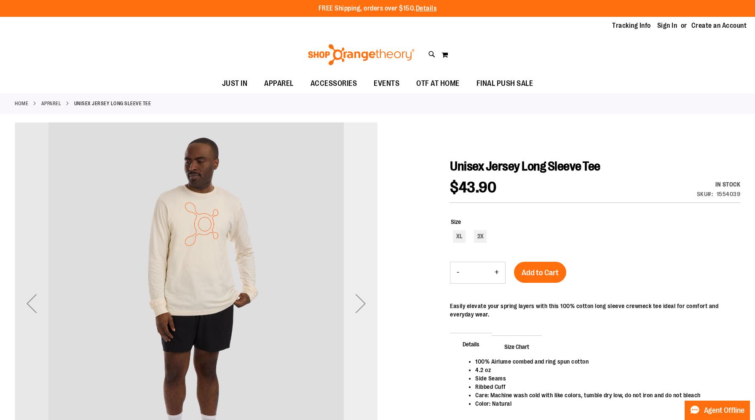
click at [367, 285] on div "Next" at bounding box center [361, 304] width 34 height 363
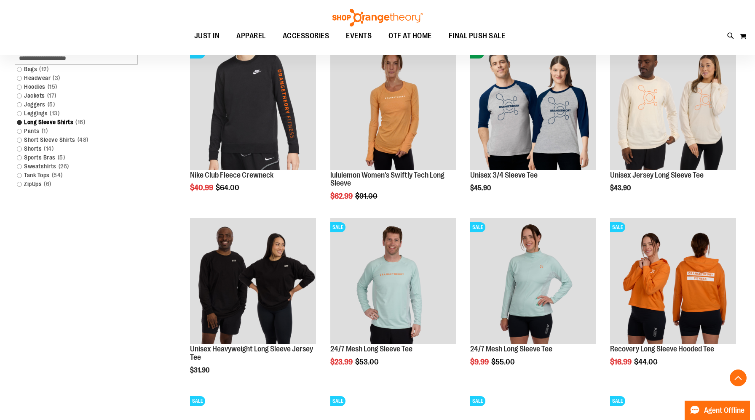
scroll to position [302, 0]
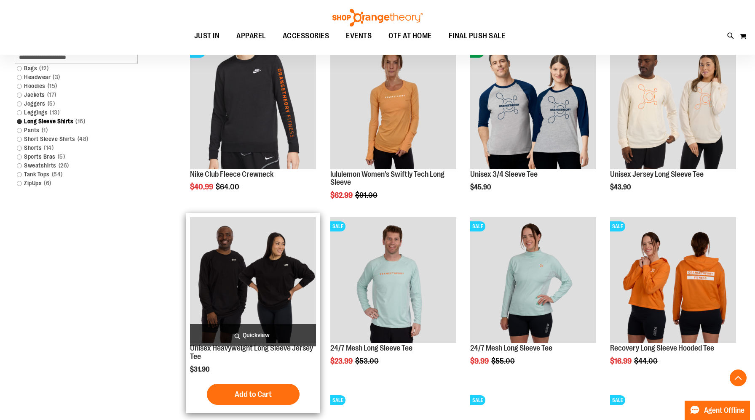
click at [250, 284] on img "product" at bounding box center [253, 280] width 126 height 126
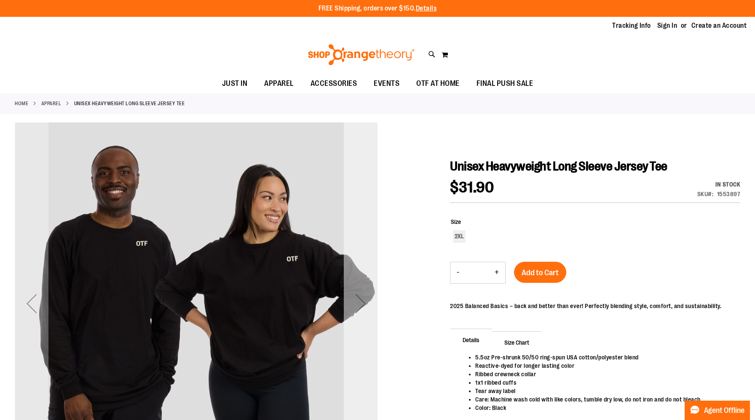
click at [361, 282] on div "Next" at bounding box center [361, 304] width 34 height 363
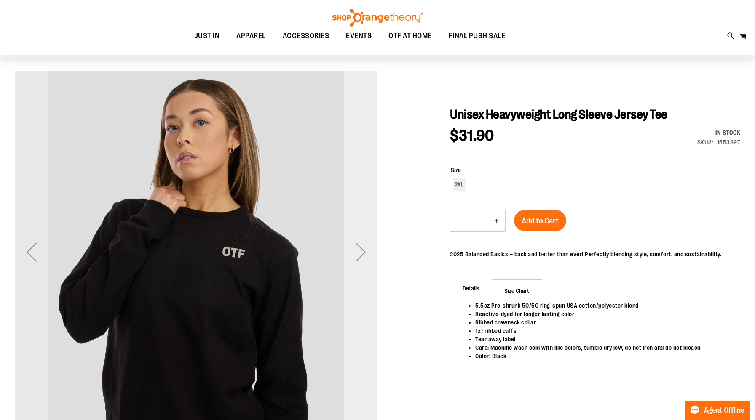
scroll to position [54, 0]
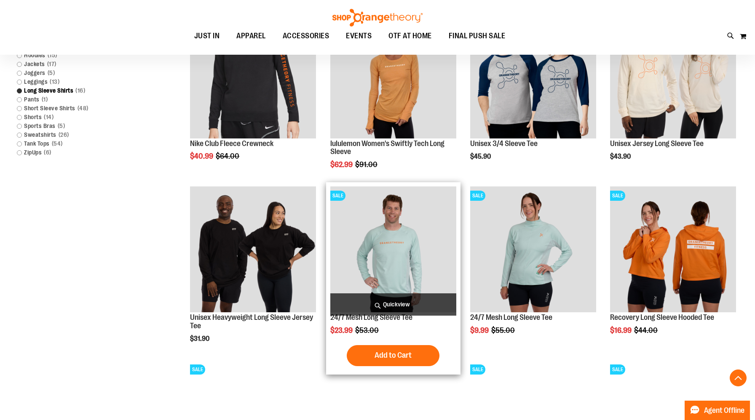
scroll to position [335, 0]
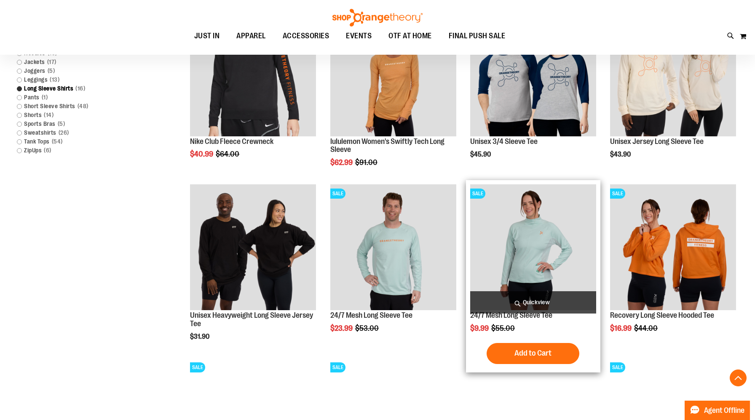
click at [541, 245] on img "product" at bounding box center [533, 247] width 126 height 126
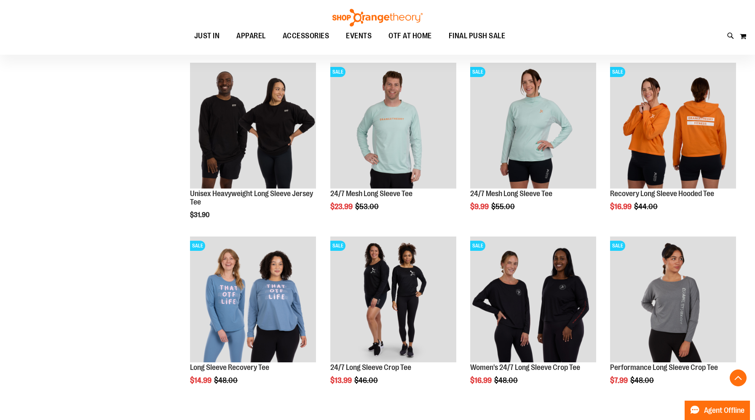
scroll to position [457, 0]
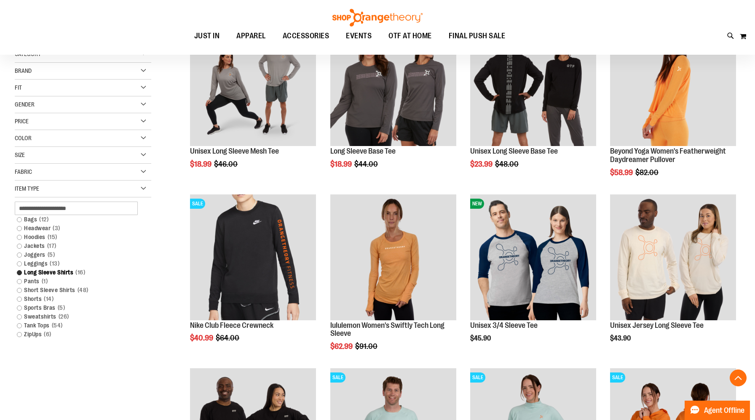
scroll to position [141, 0]
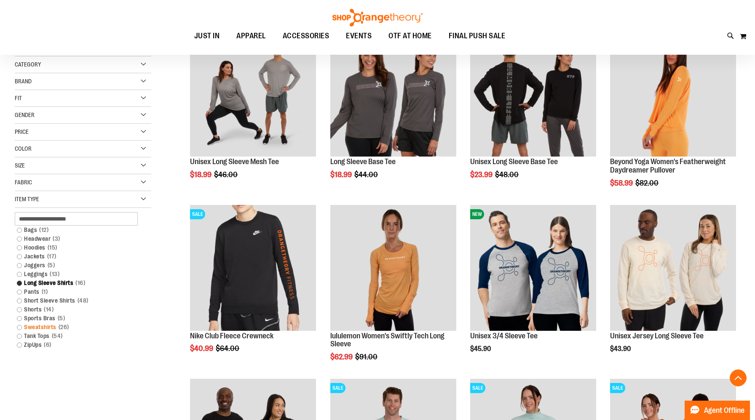
click at [18, 328] on link "Sweatshirts 26 items" at bounding box center [78, 327] width 131 height 9
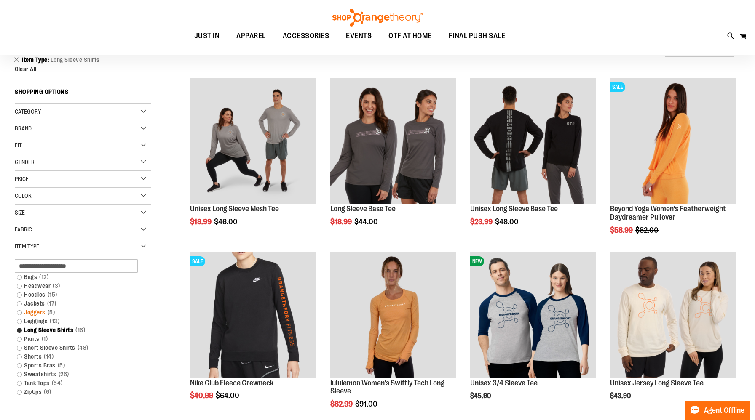
scroll to position [106, 0]
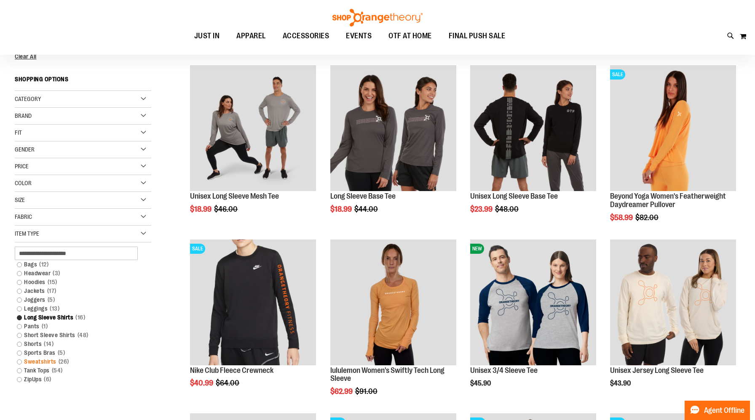
click at [21, 361] on link "Sweatshirts 26 items" at bounding box center [78, 362] width 131 height 9
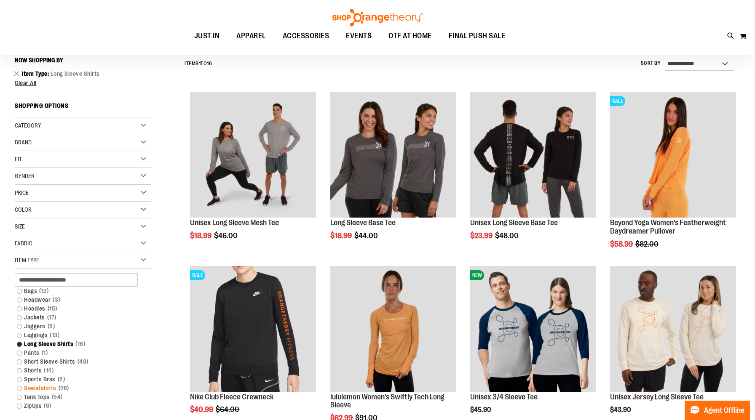
scroll to position [78, 0]
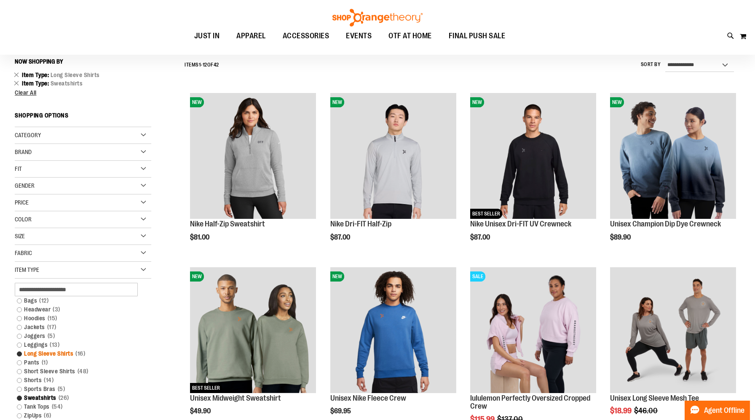
click at [20, 355] on link "Long Sleeve Shirts 16 items" at bounding box center [78, 354] width 131 height 9
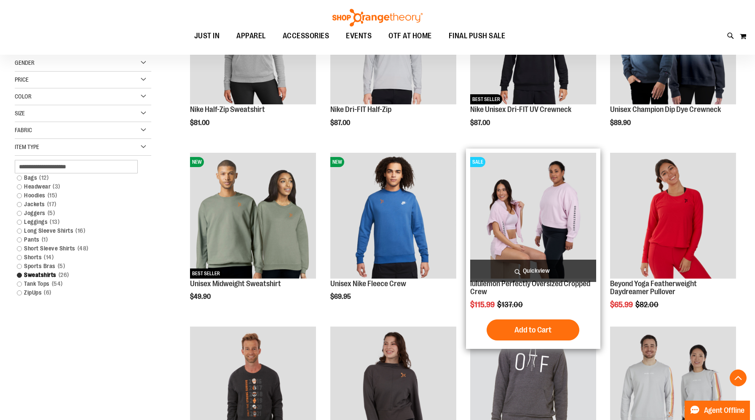
scroll to position [195, 0]
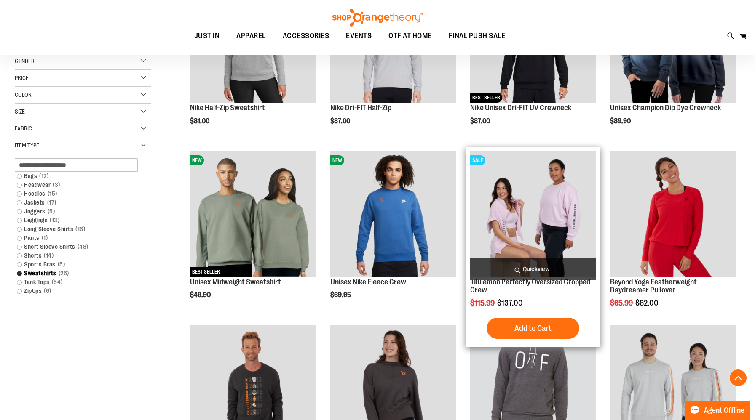
click at [519, 196] on img "product" at bounding box center [533, 214] width 126 height 126
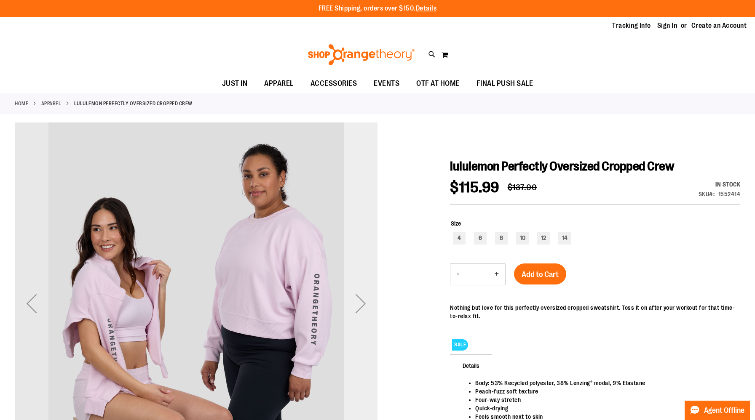
click at [369, 306] on div "Next" at bounding box center [361, 304] width 34 height 34
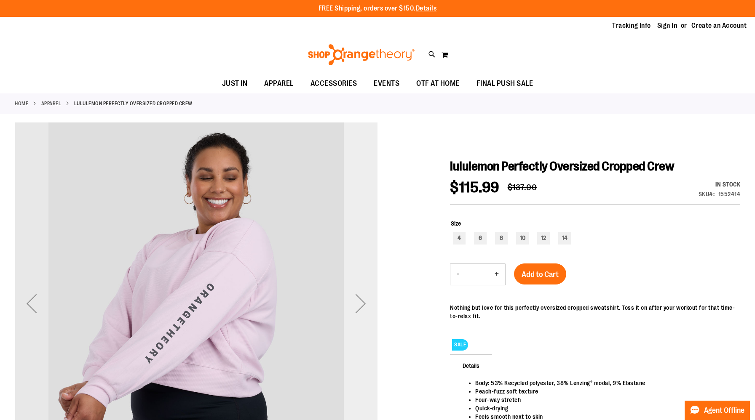
click at [369, 306] on div "Next" at bounding box center [361, 304] width 34 height 34
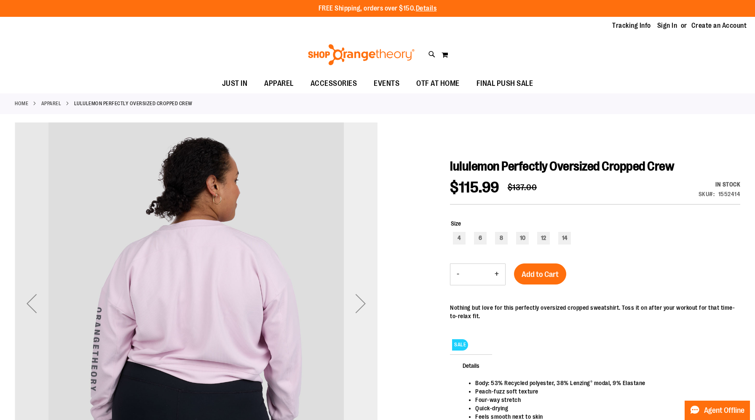
click at [369, 306] on div "Next" at bounding box center [361, 304] width 34 height 34
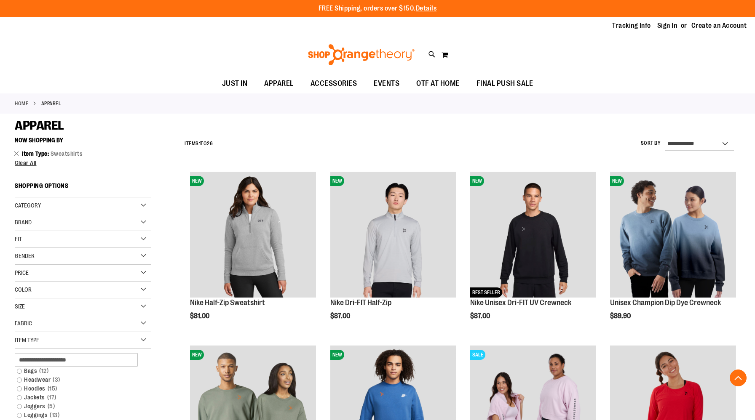
scroll to position [258, 0]
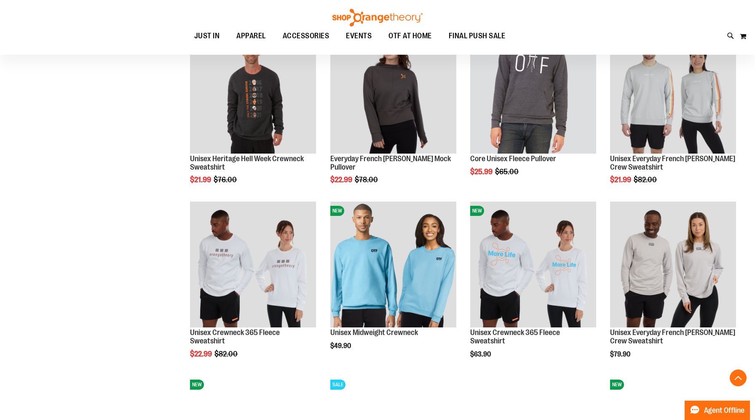
scroll to position [682, 0]
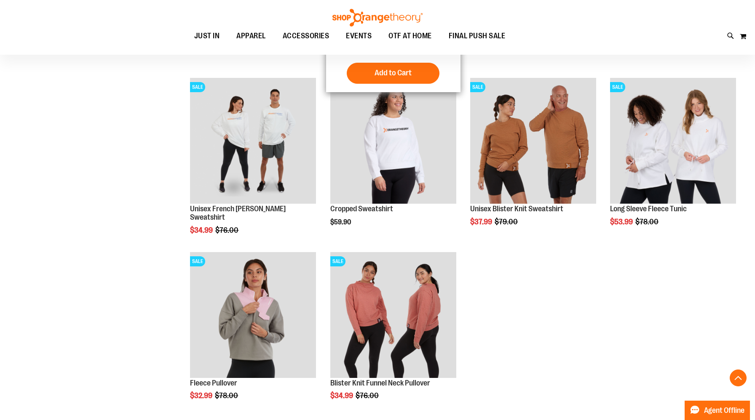
scroll to position [961, 0]
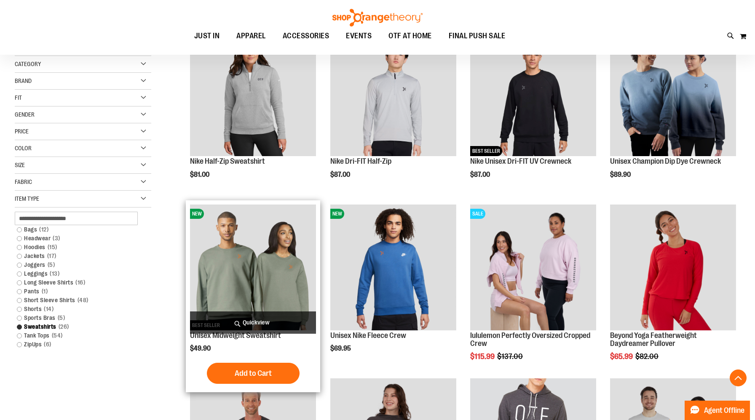
scroll to position [143, 0]
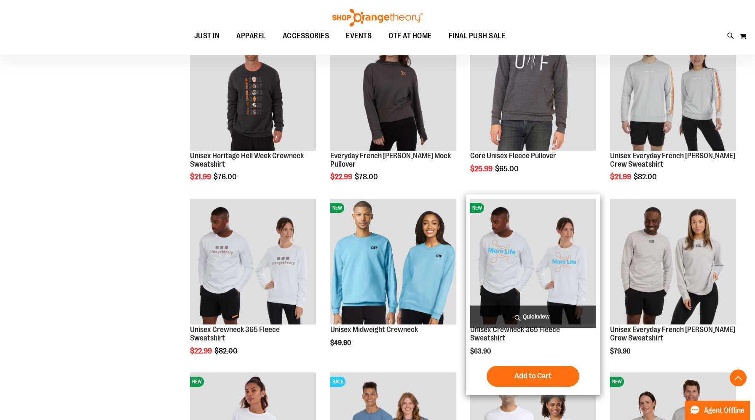
scroll to position [517, 0]
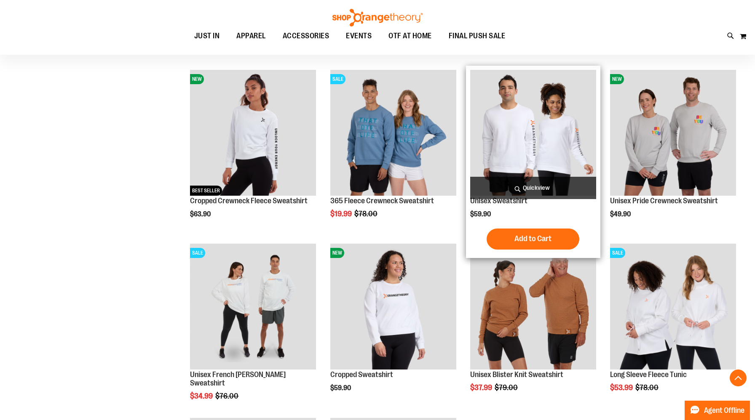
scroll to position [1014, 0]
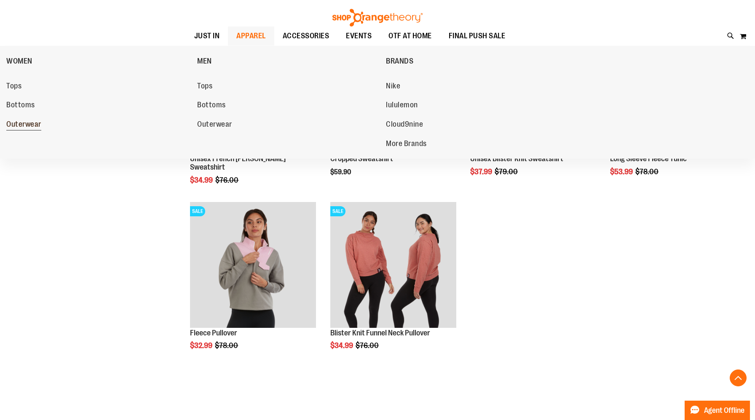
click at [17, 122] on span "Outerwear" at bounding box center [23, 125] width 35 height 11
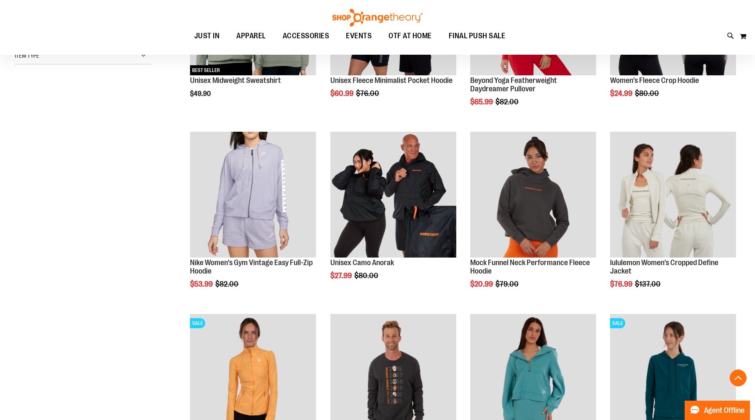
scroll to position [262, 0]
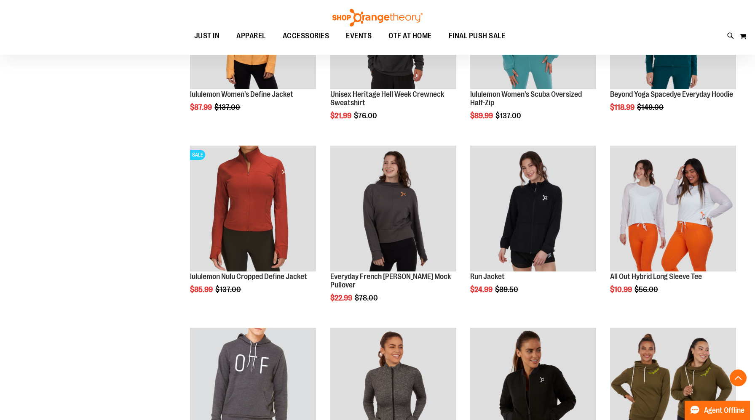
scroll to position [574, 0]
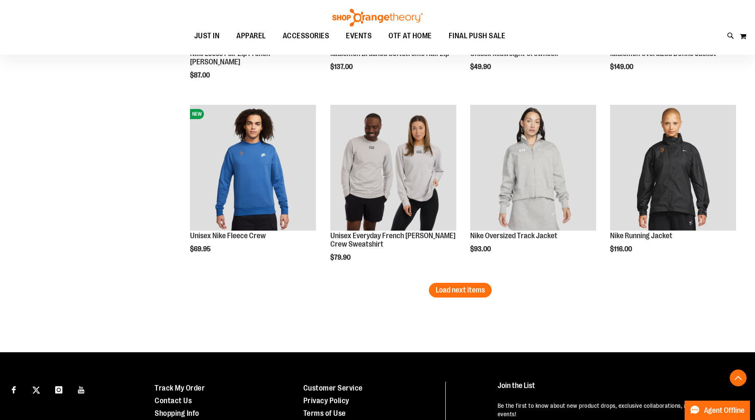
scroll to position [1537, 0]
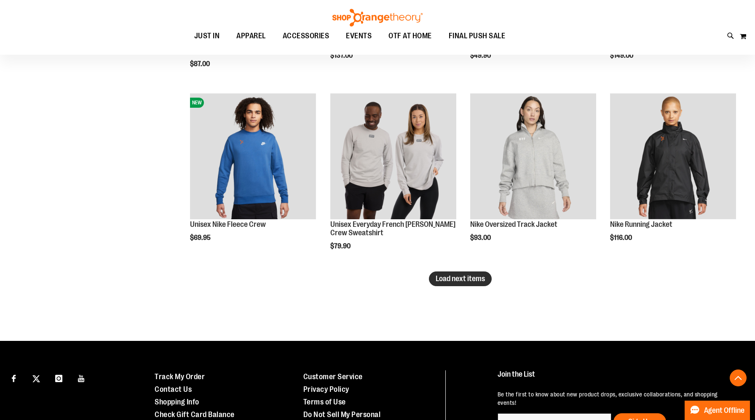
click at [474, 275] on span "Load next items" at bounding box center [460, 279] width 49 height 8
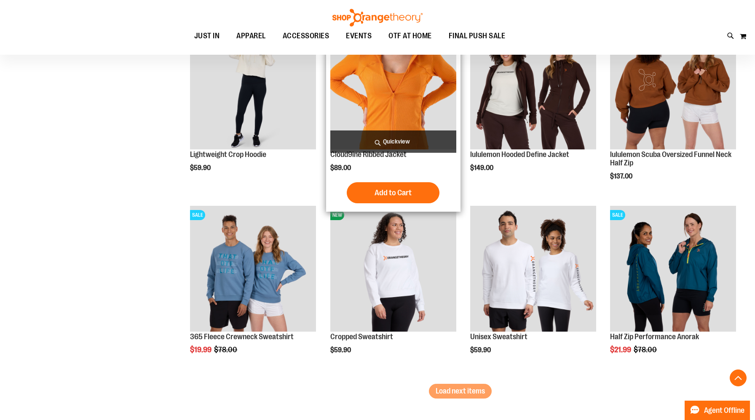
scroll to position [2021, 0]
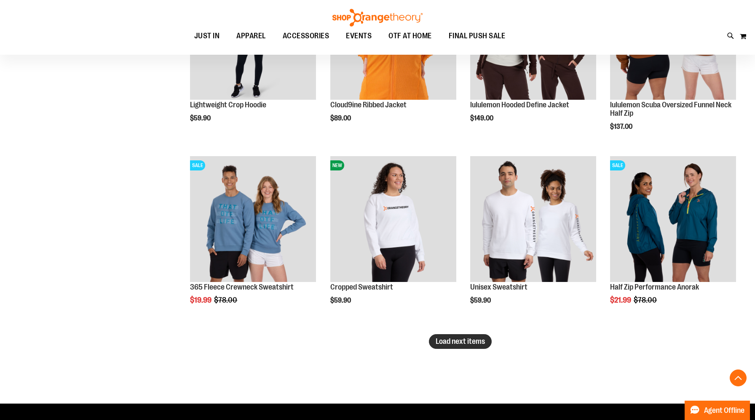
click at [476, 348] on button "Load next items" at bounding box center [460, 341] width 63 height 15
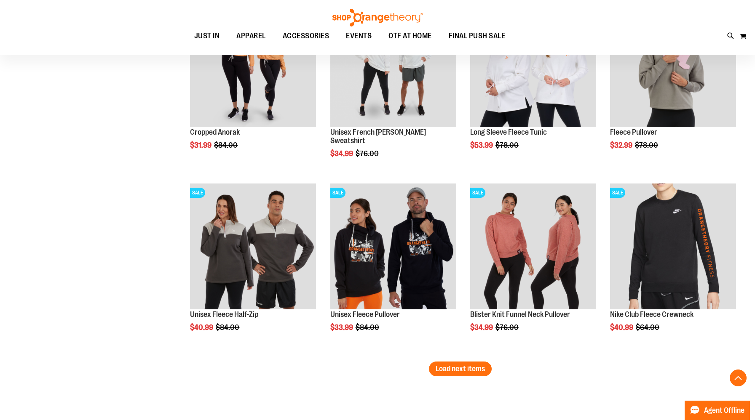
scroll to position [2542, 0]
click at [472, 372] on span "Load next items" at bounding box center [460, 368] width 49 height 8
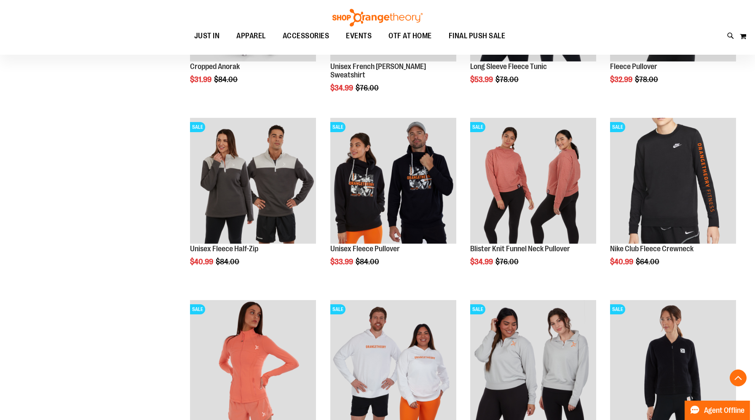
scroll to position [2606, 0]
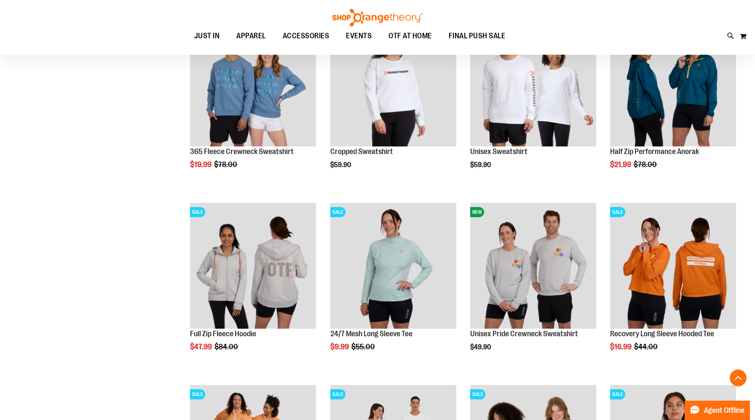
scroll to position [2045, 0]
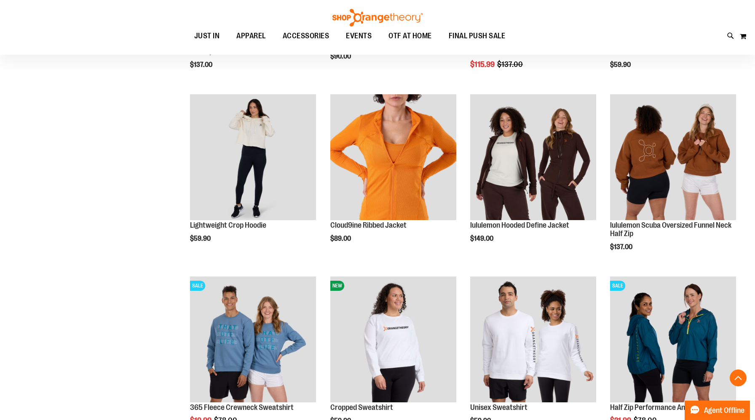
scroll to position [1900, 0]
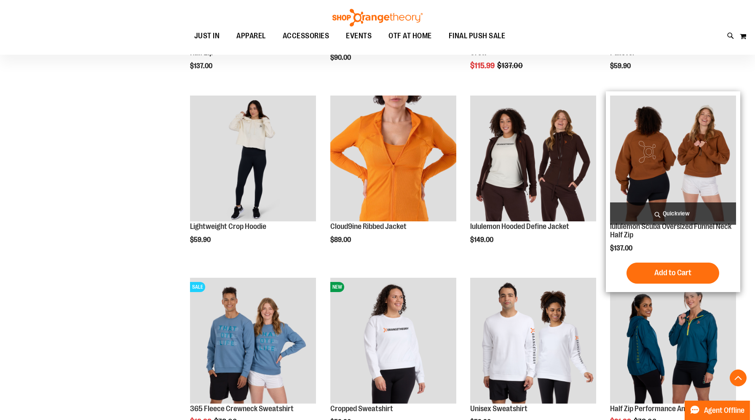
click at [680, 144] on img "product" at bounding box center [673, 159] width 126 height 126
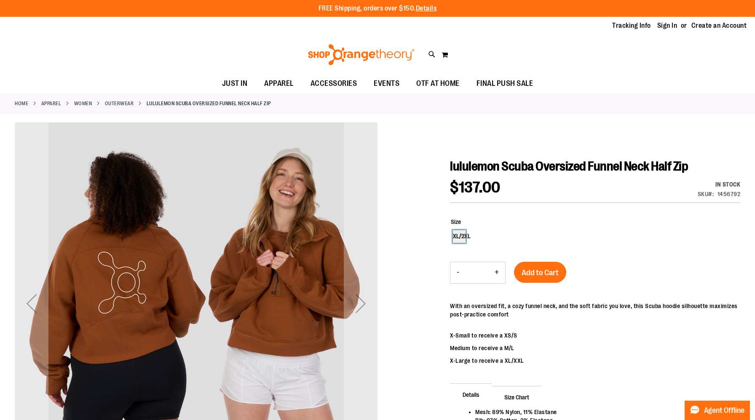
click at [459, 236] on div "XL/2XL" at bounding box center [459, 236] width 13 height 13
type input "***"
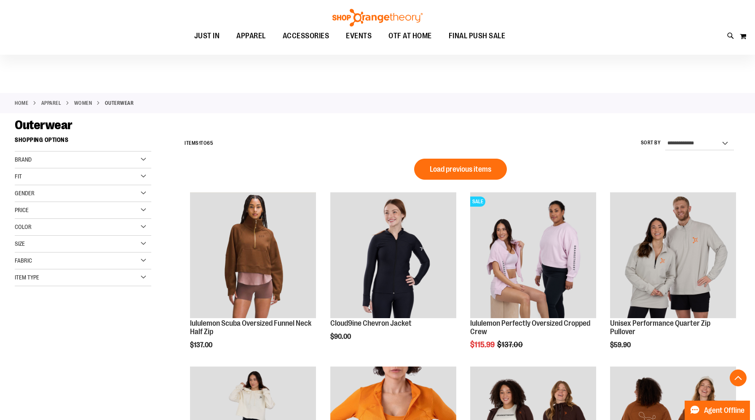
scroll to position [511, 0]
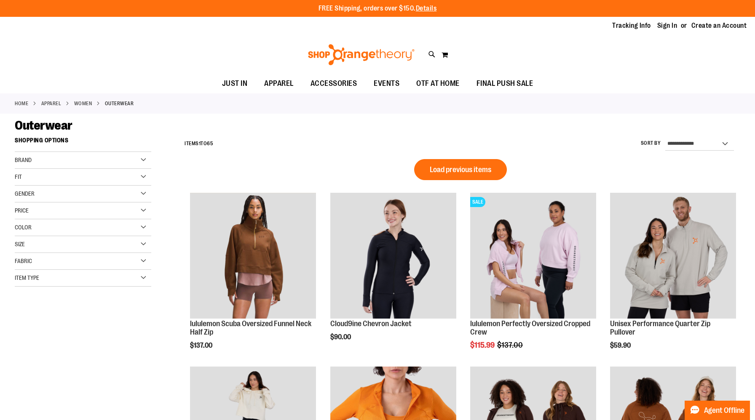
click at [65, 249] on div "Size" at bounding box center [83, 244] width 136 height 17
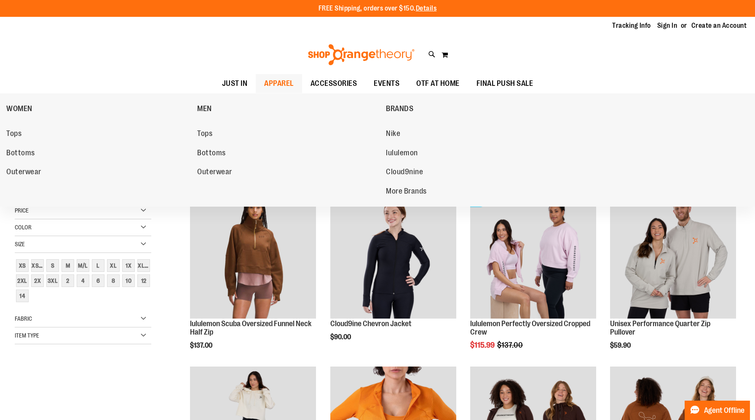
click at [264, 79] on span "APPAREL" at bounding box center [278, 83] width 29 height 19
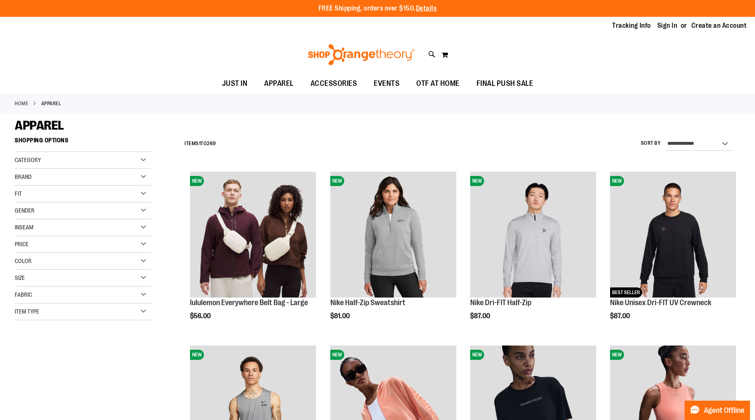
click at [94, 278] on div "Size" at bounding box center [83, 278] width 136 height 17
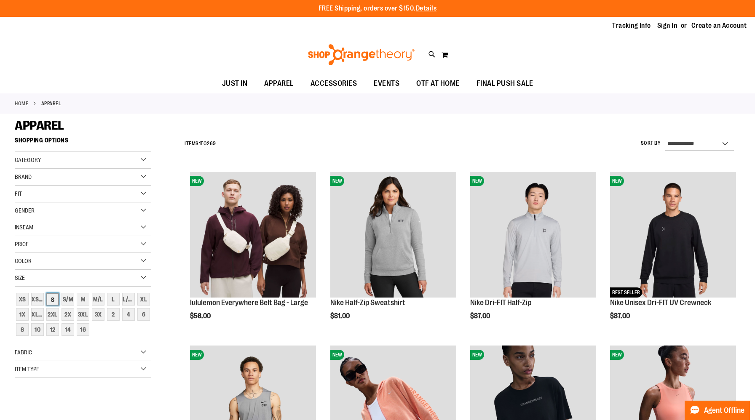
click at [58, 300] on div "S" at bounding box center [52, 299] width 13 height 13
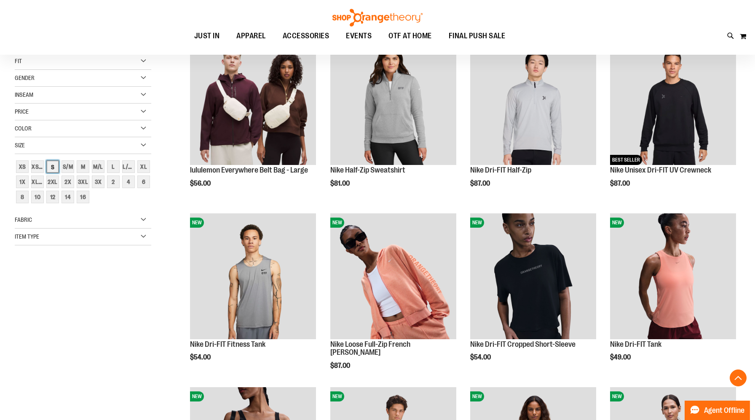
scroll to position [133, 0]
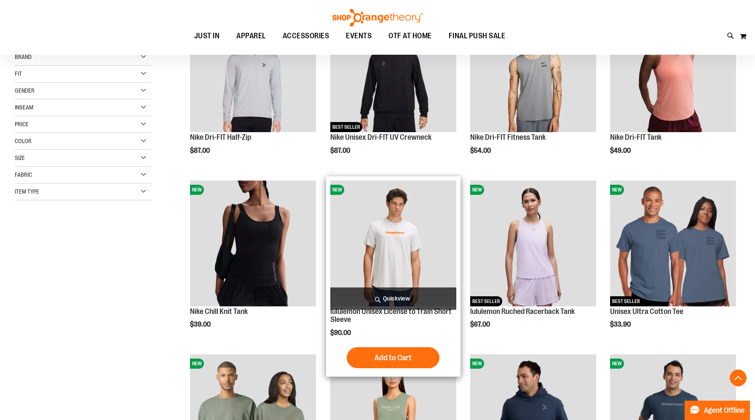
scroll to position [172, 0]
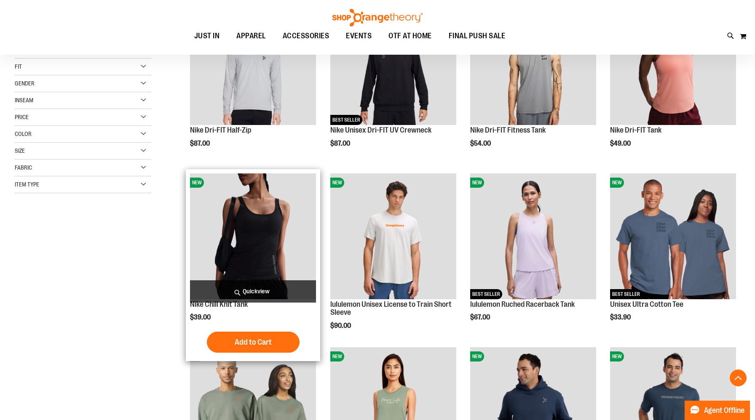
click at [272, 229] on img "product" at bounding box center [253, 237] width 126 height 126
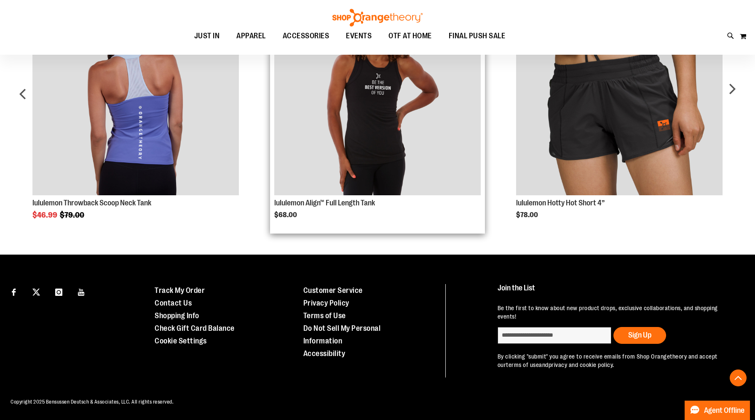
scroll to position [366, 0]
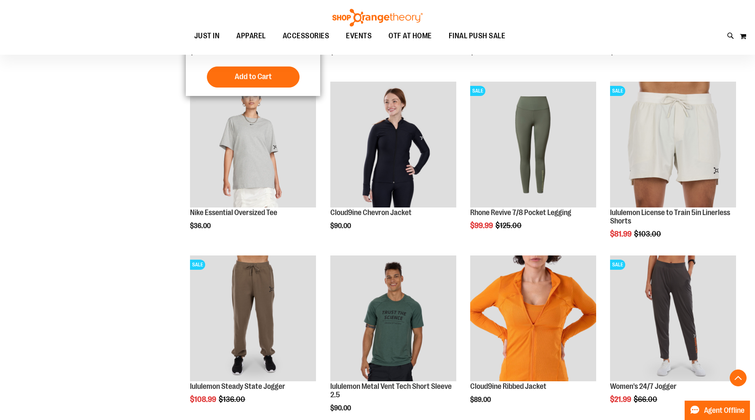
scroll to position [815, 0]
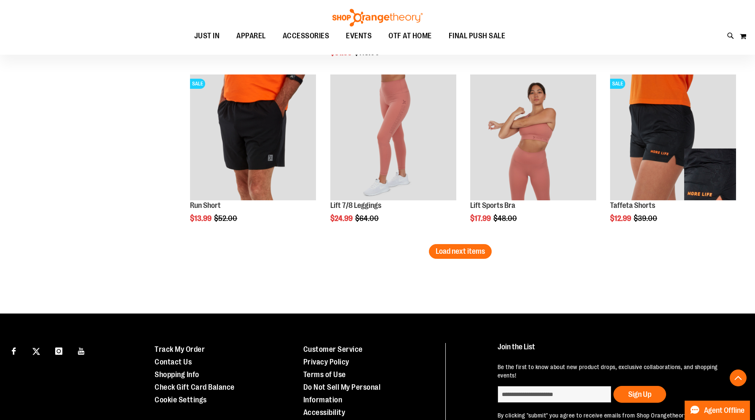
scroll to position [1548, 0]
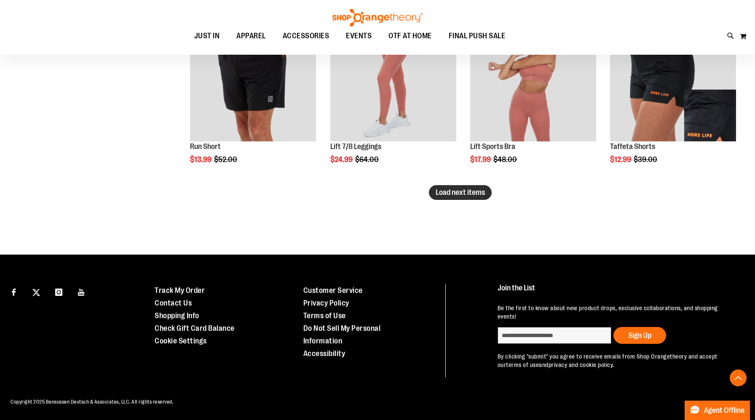
click at [468, 196] on span "Load next items" at bounding box center [460, 192] width 49 height 8
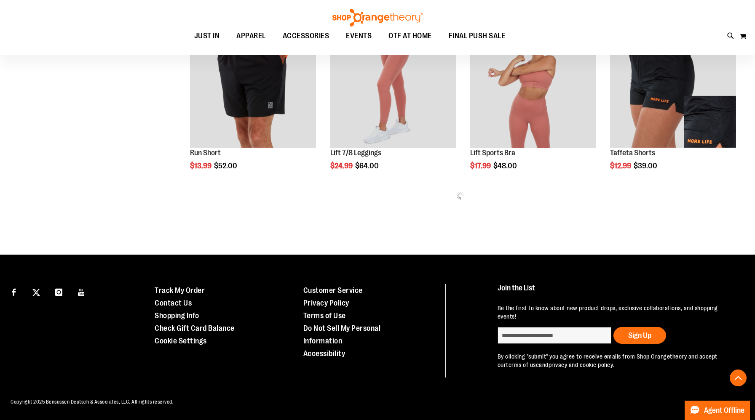
scroll to position [1548, 0]
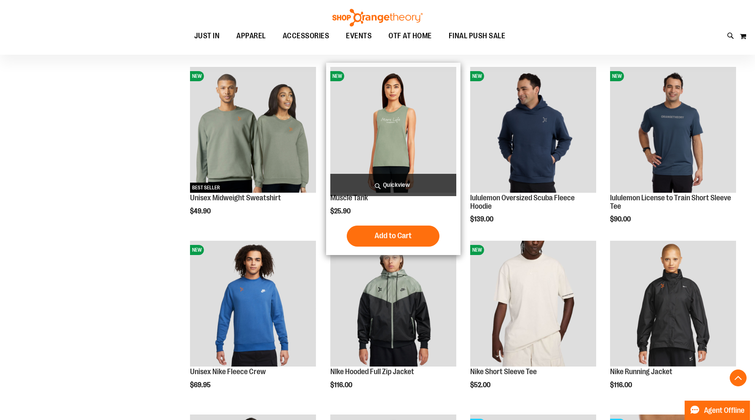
scroll to position [257, 0]
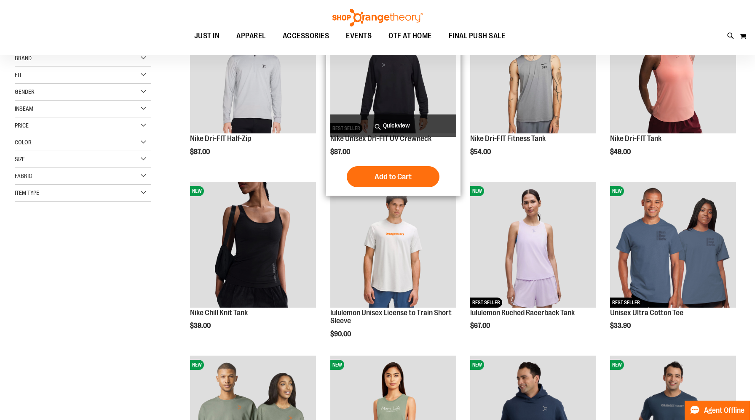
scroll to position [173, 0]
